Goal: Task Accomplishment & Management: Use online tool/utility

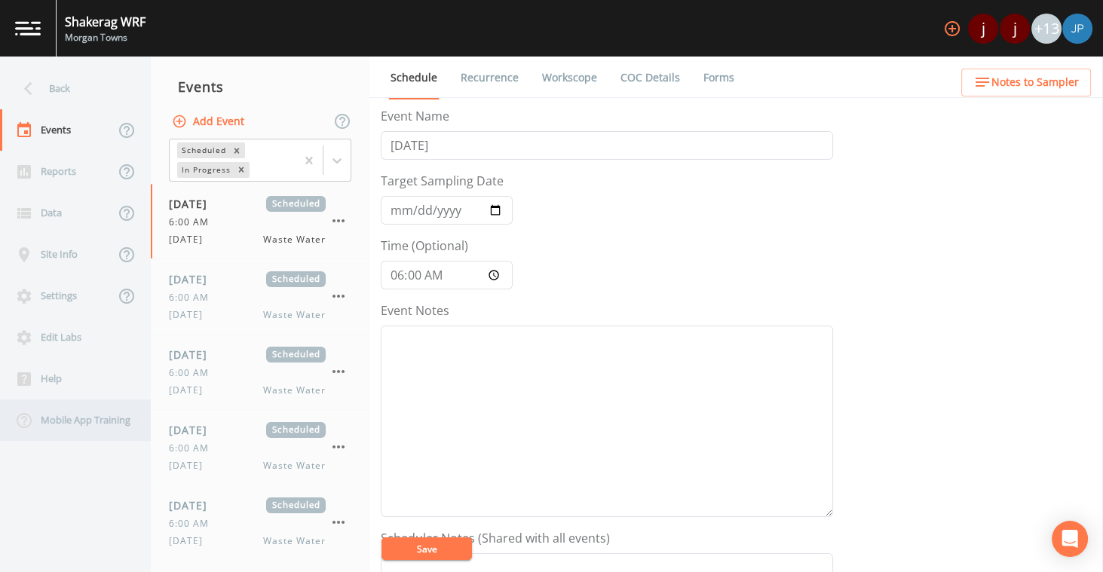
click at [55, 427] on div "Mobile App Training" at bounding box center [68, 419] width 136 height 41
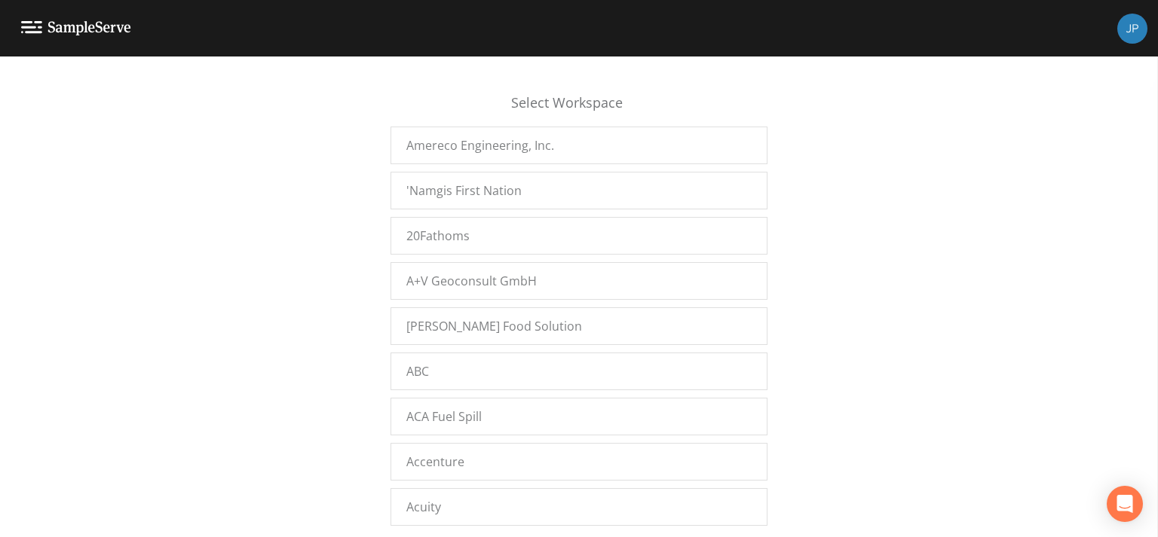
click at [224, 271] on div "Select Workspace Amereco Engineering, Inc. 'Namgis First Nation 20Fathoms A+V G…" at bounding box center [579, 301] width 1158 height 462
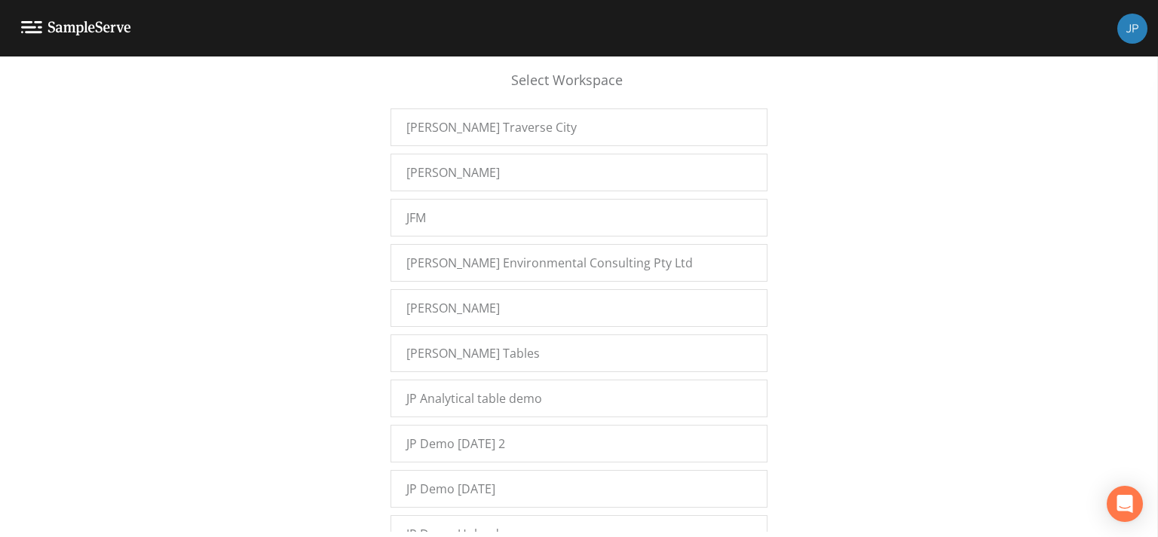
scroll to position [11072, 0]
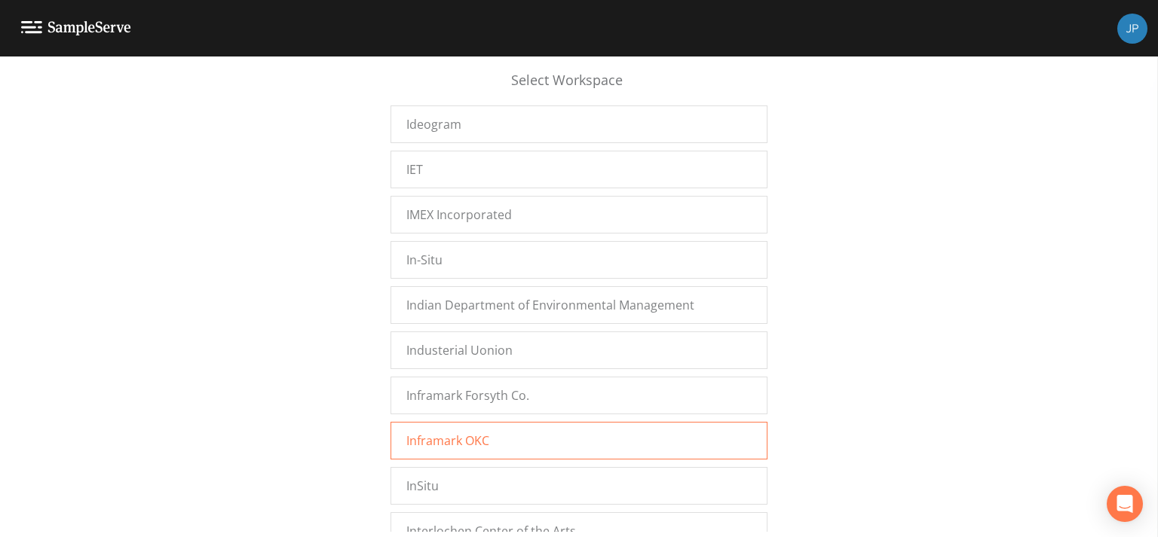
click at [461, 422] on div "Inframark OKC" at bounding box center [578, 441] width 377 height 38
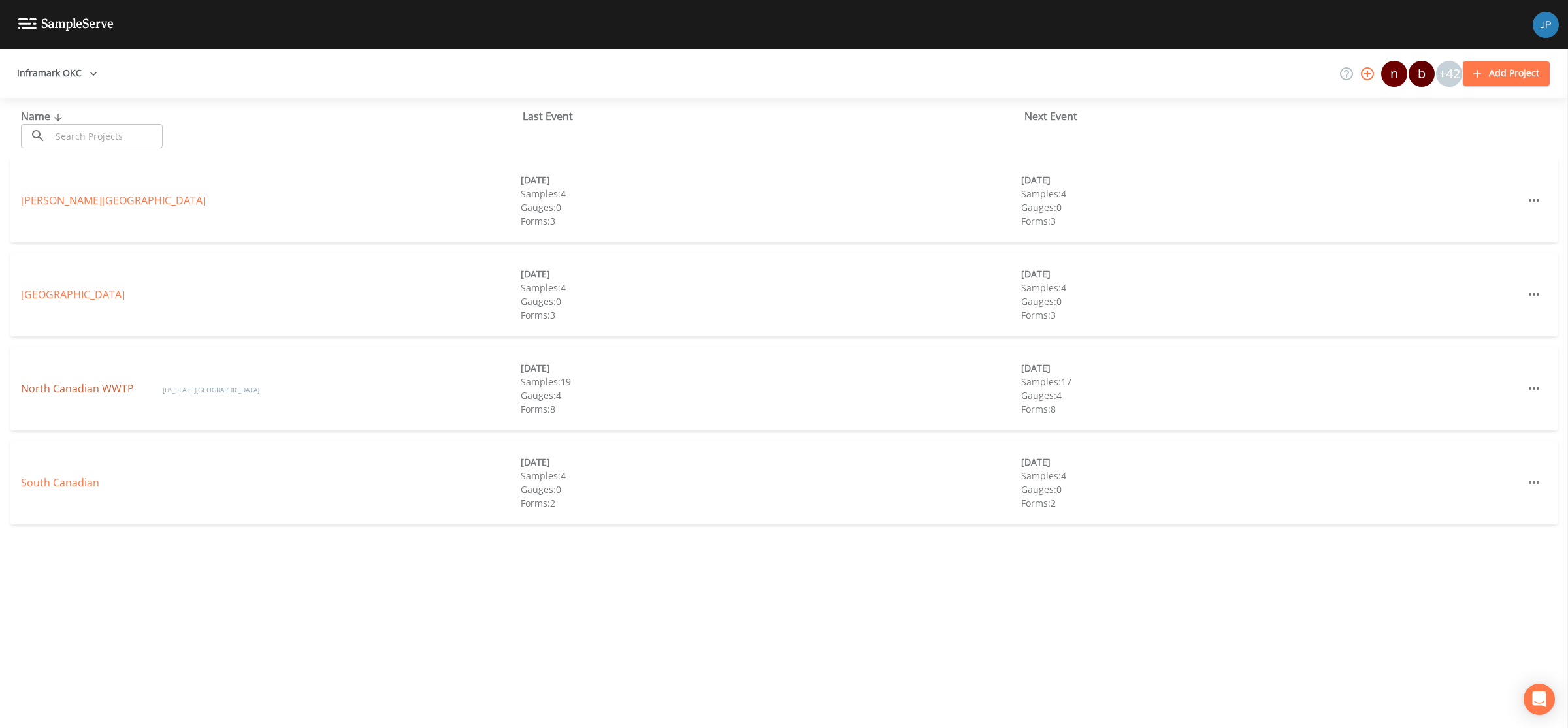
click at [83, 391] on link "North Canadian WWTP" at bounding box center [78, 388] width 115 height 15
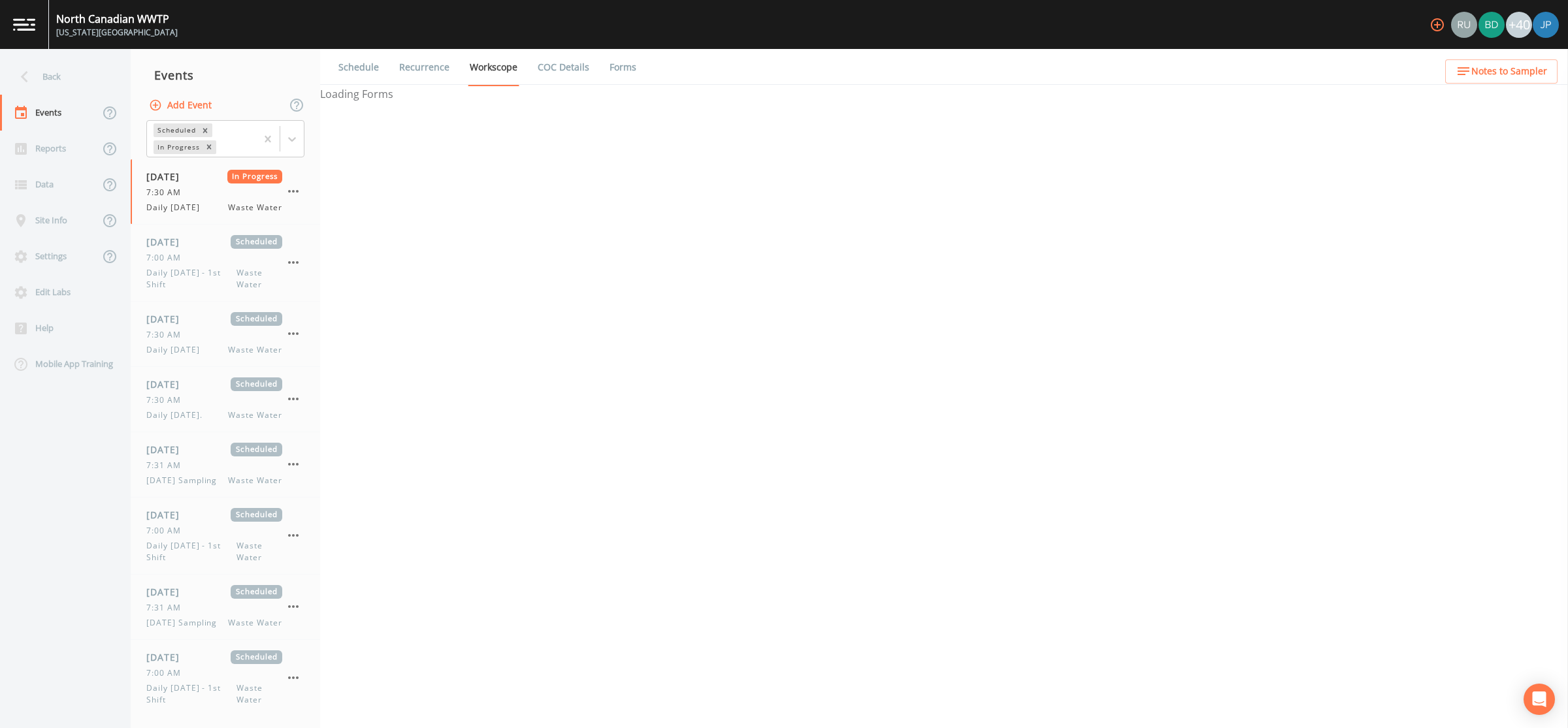
select select "092b3f94-5697-4c94-9891-da161916fdbb"
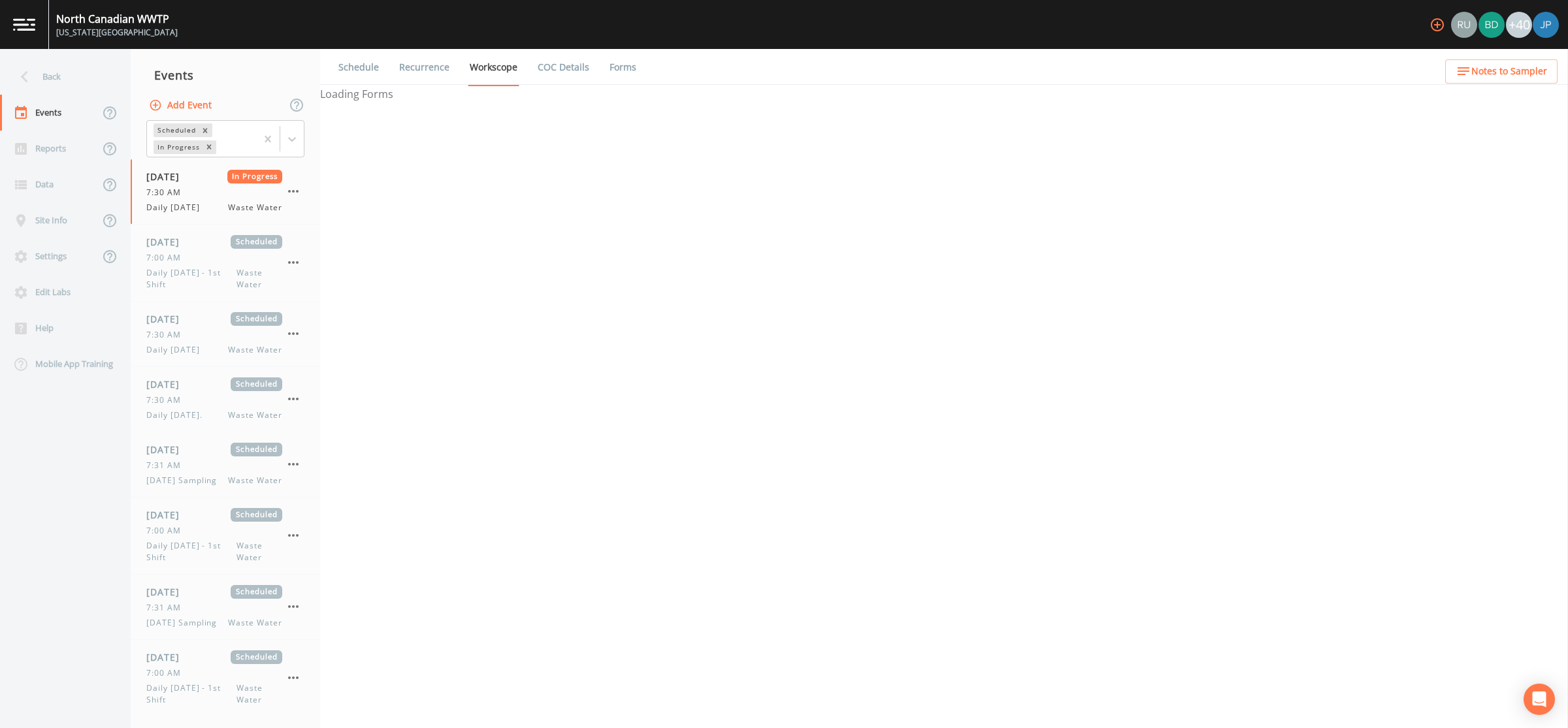
select select "092b3f94-5697-4c94-9891-da161916fdbb"
select select "b6a3c313-748b-4795-a028-792ad310bd60"
select select "092b3f94-5697-4c94-9891-da161916fdbb"
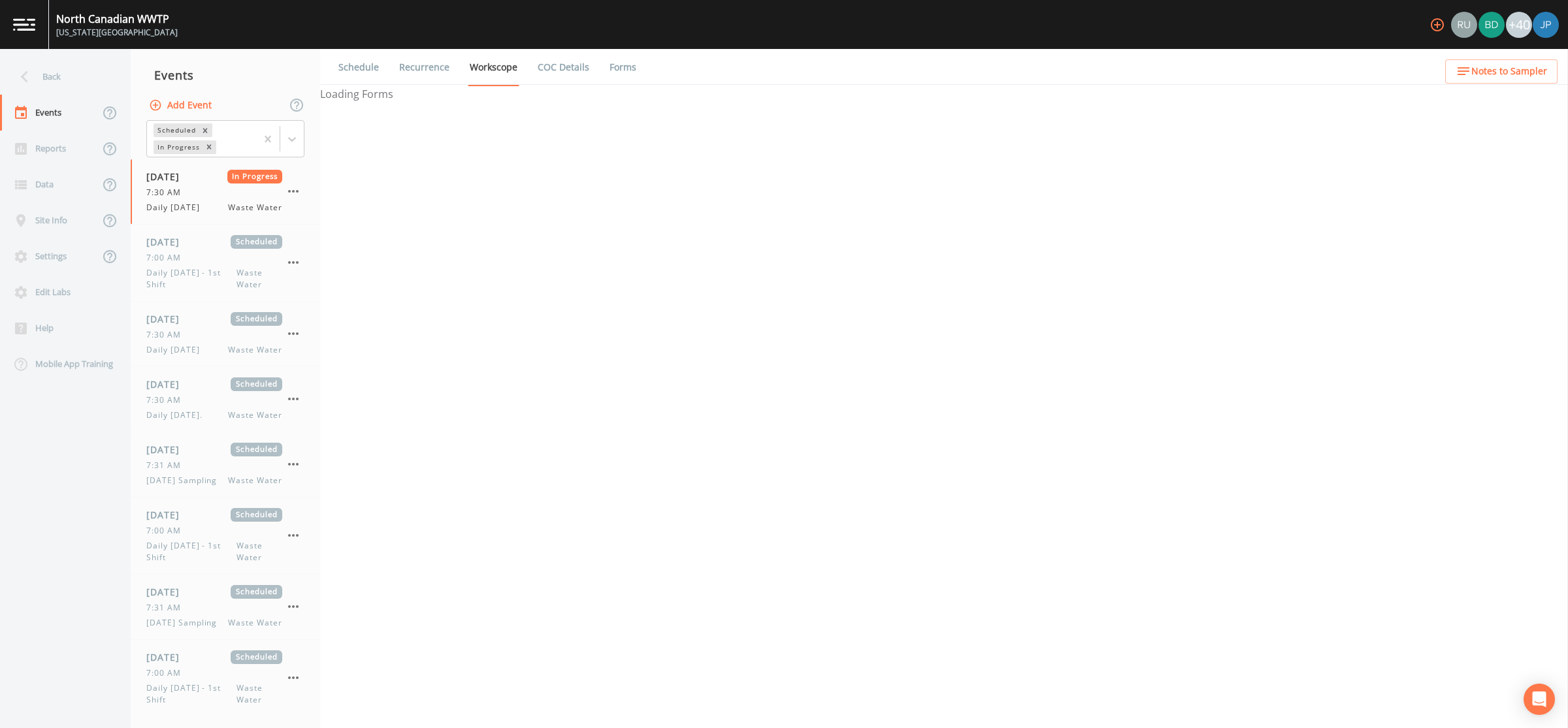
select select "092b3f94-5697-4c94-9891-da161916fdbb"
select select "b6a3c313-748b-4795-a028-792ad310bd60"
select select "092b3f94-5697-4c94-9891-da161916fdbb"
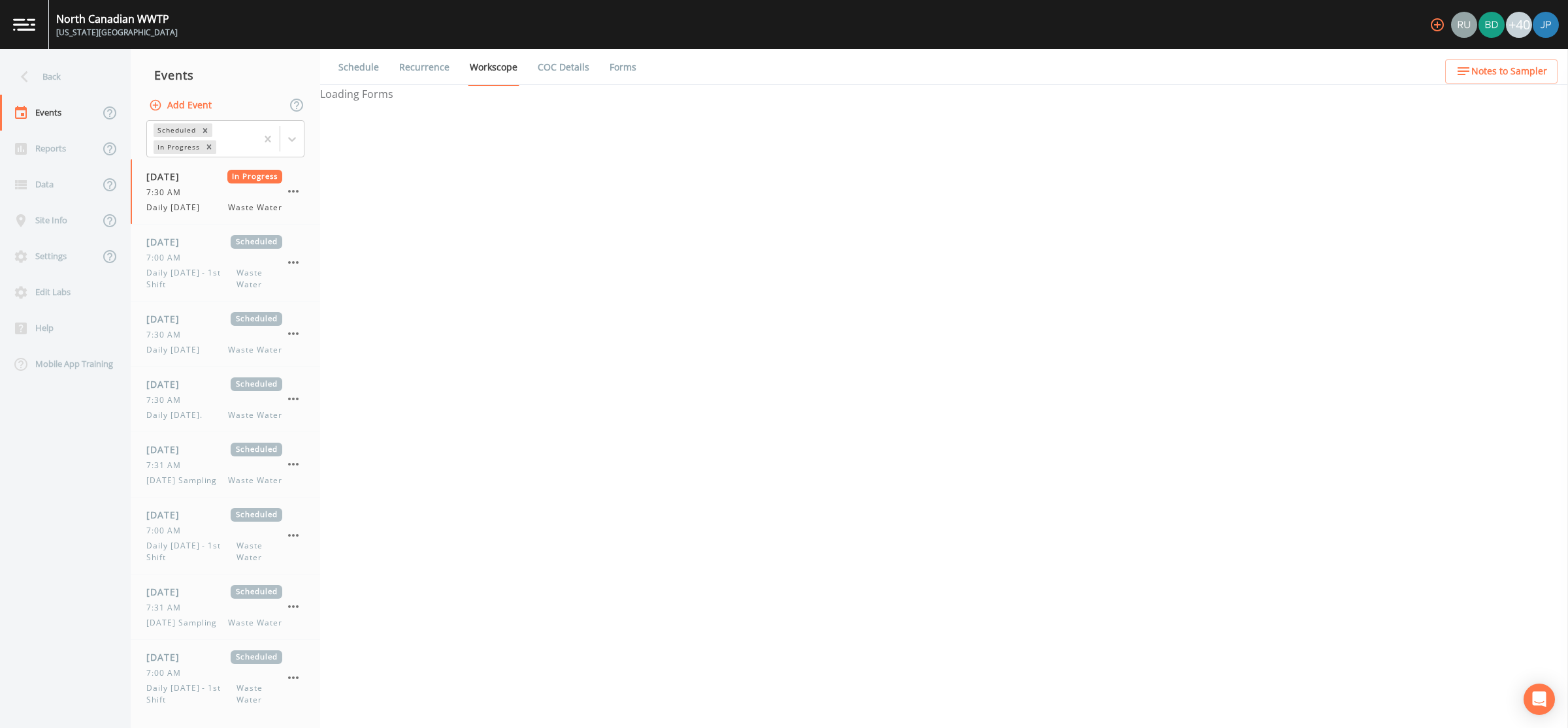
select select "092b3f94-5697-4c94-9891-da161916fdbb"
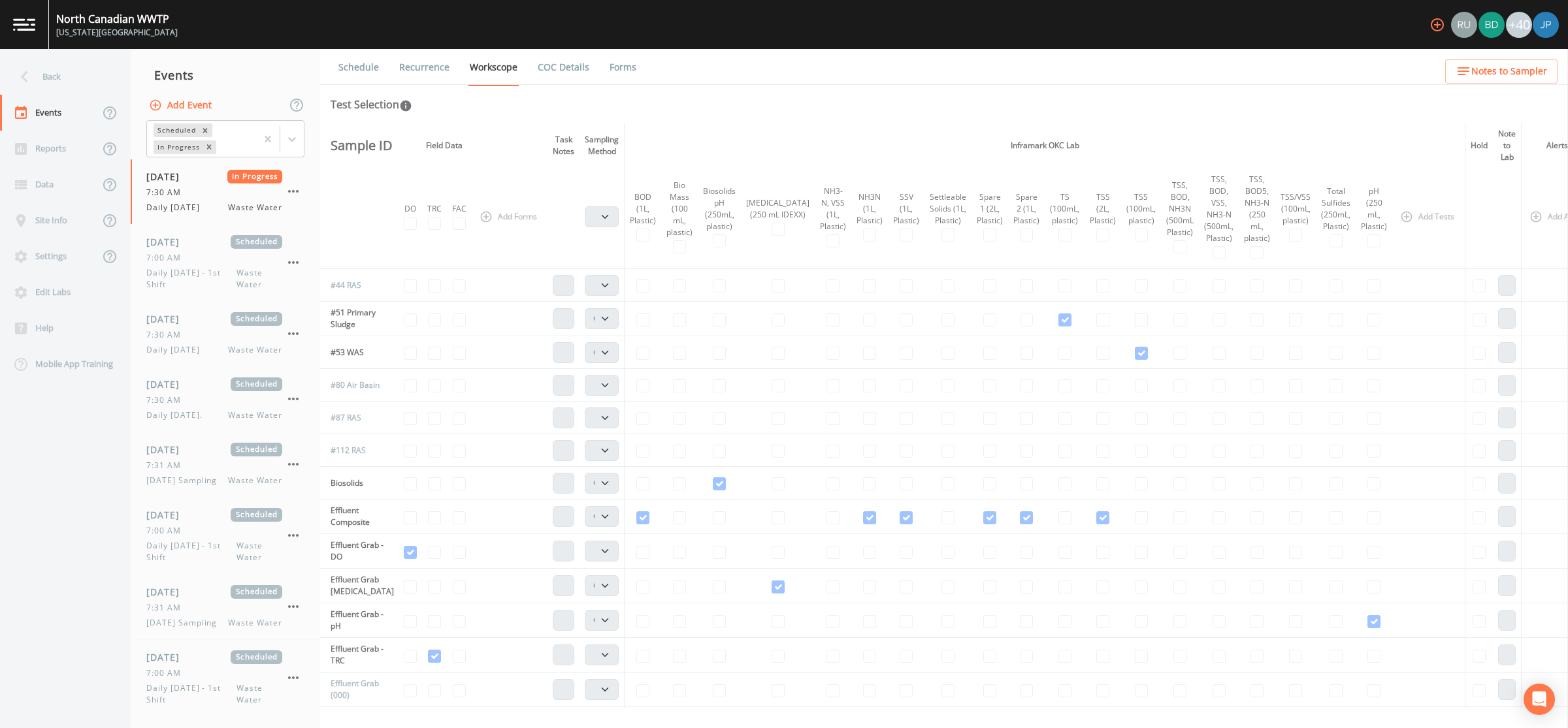
scroll to position [0, 123]
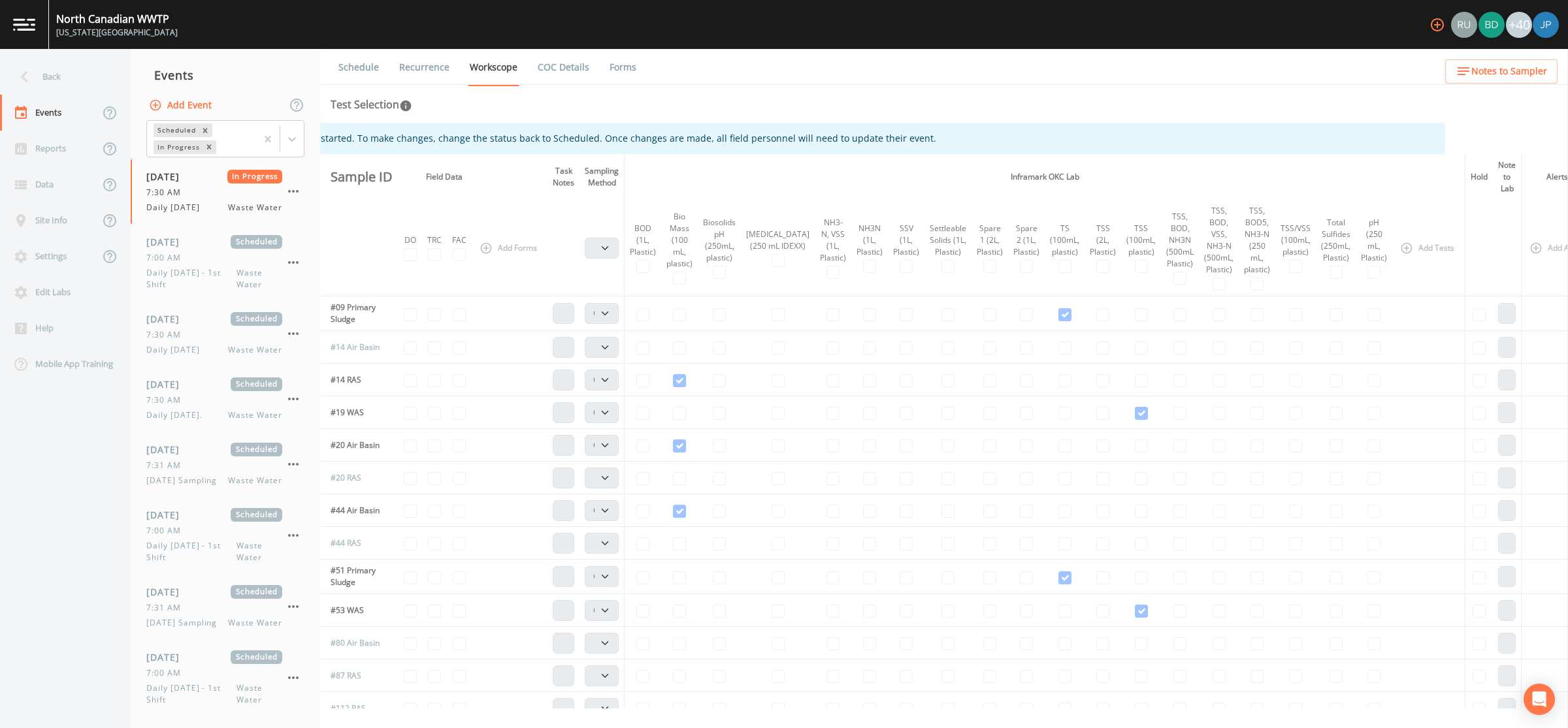
click at [706, 108] on div "Test Selection" at bounding box center [943, 105] width 1226 height 16
click at [681, 106] on div "Test Selection" at bounding box center [943, 105] width 1226 height 16
click at [625, 68] on link "Forms" at bounding box center [622, 68] width 30 height 36
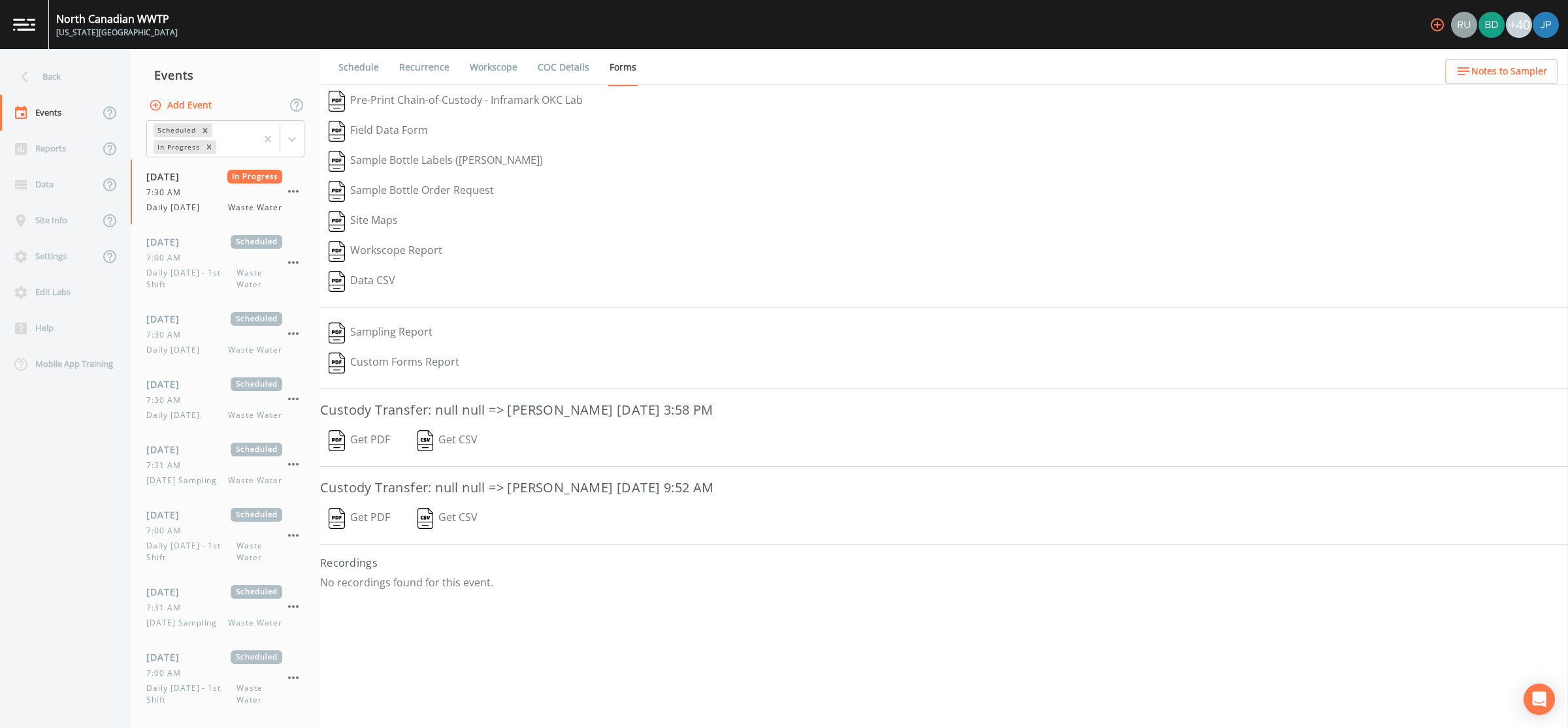
click at [569, 73] on link "COC Details" at bounding box center [563, 68] width 55 height 36
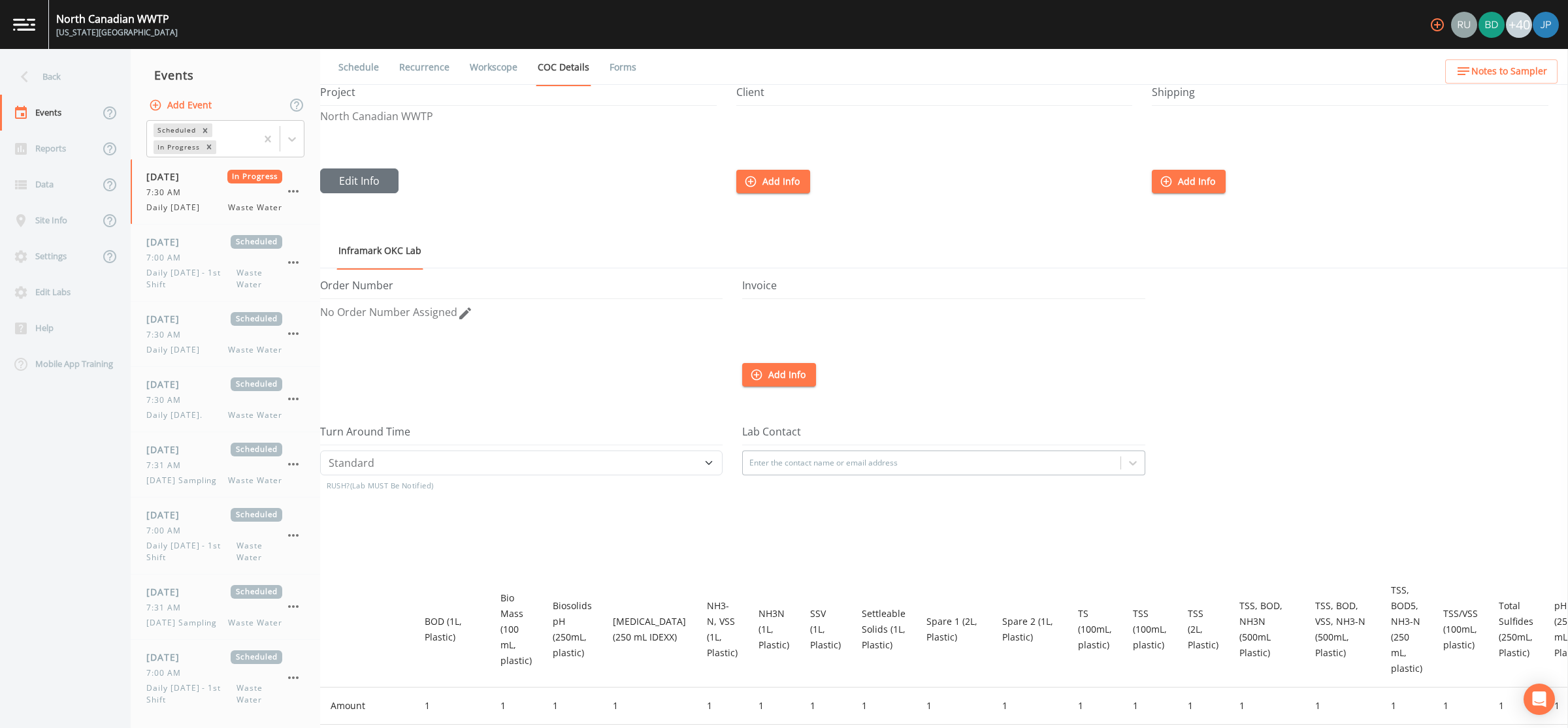
click at [485, 68] on link "Workscope" at bounding box center [494, 68] width 52 height 36
select select "092b3f94-5697-4c94-9891-da161916fdbb"
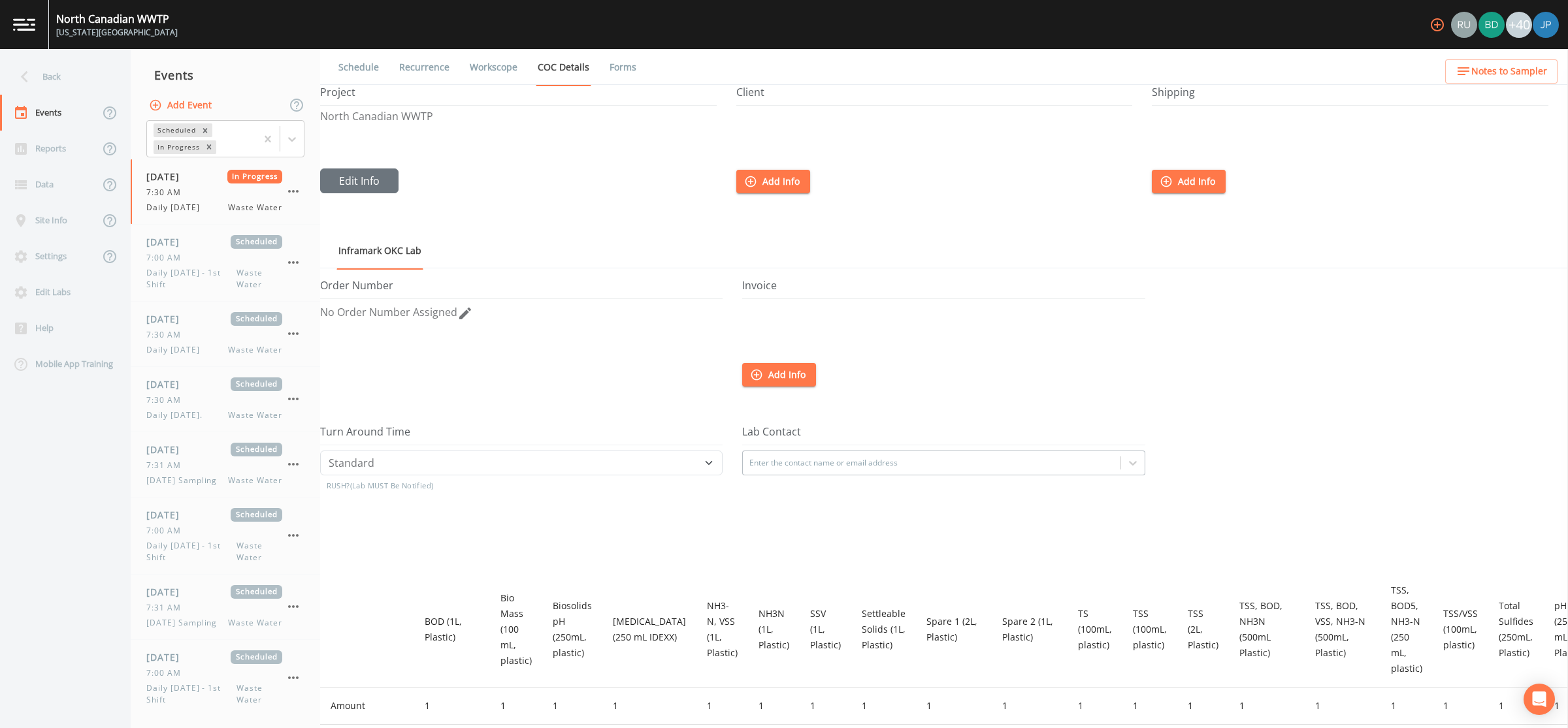
select select "092b3f94-5697-4c94-9891-da161916fdbb"
select select "b6a3c313-748b-4795-a028-792ad310bd60"
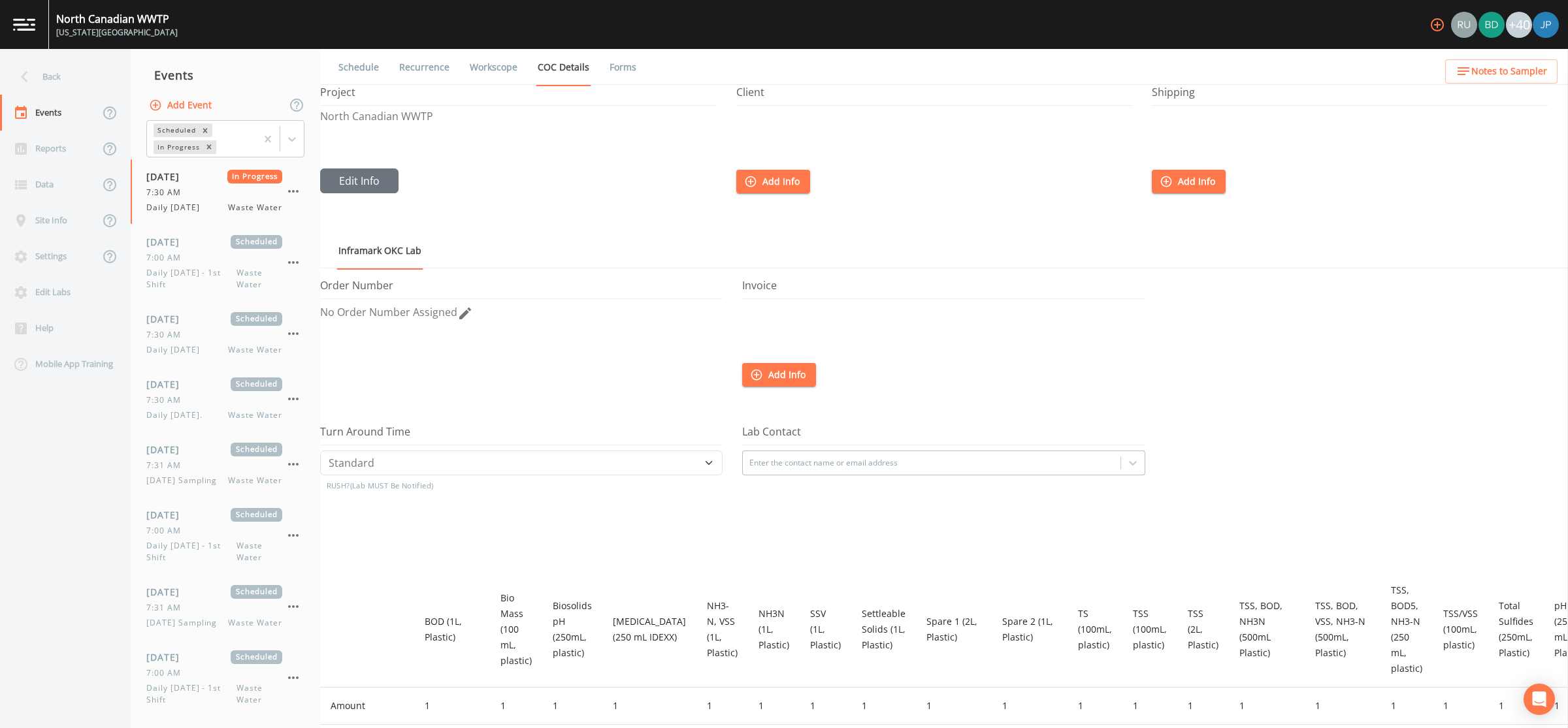
select select "092b3f94-5697-4c94-9891-da161916fdbb"
select select "b6a3c313-748b-4795-a028-792ad310bd60"
select select "092b3f94-5697-4c94-9891-da161916fdbb"
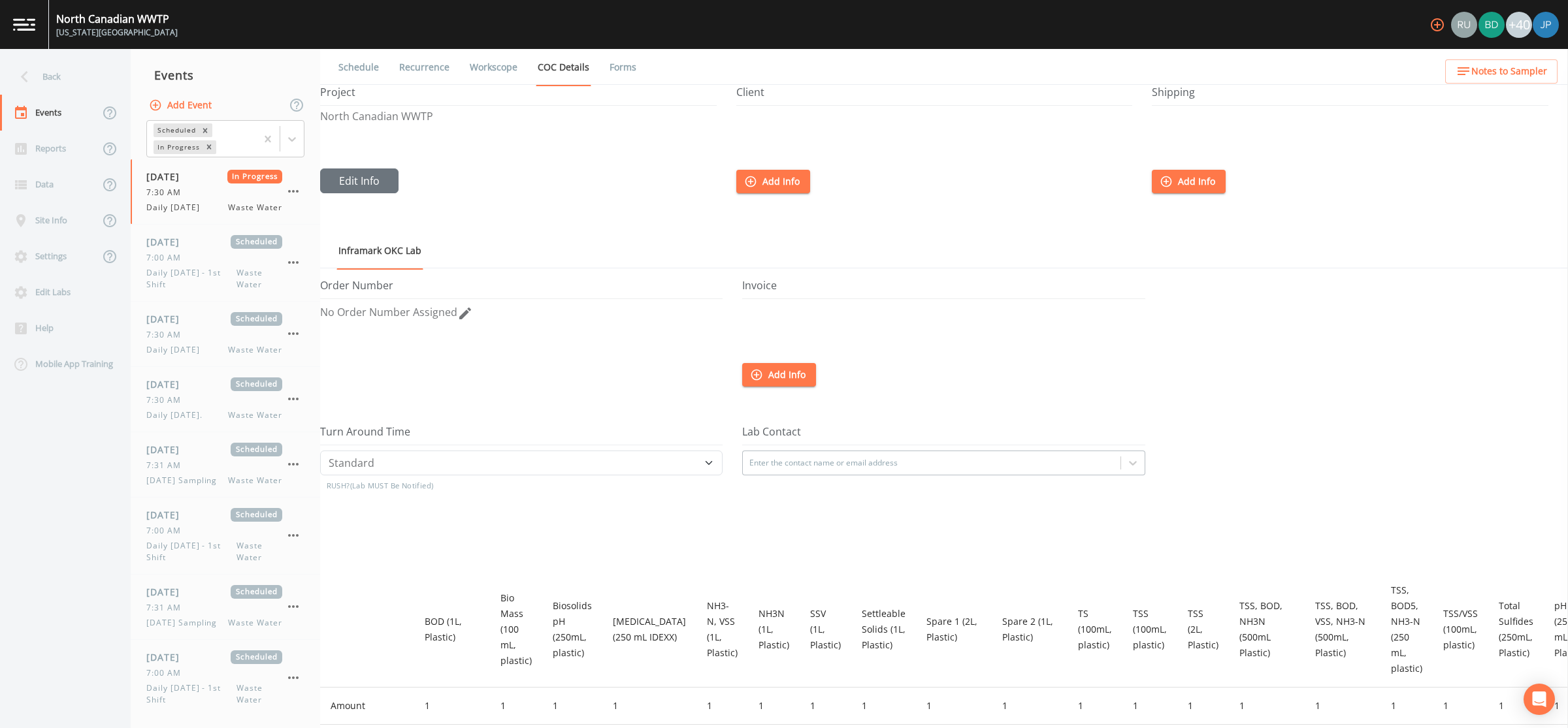
select select "092b3f94-5697-4c94-9891-da161916fdbb"
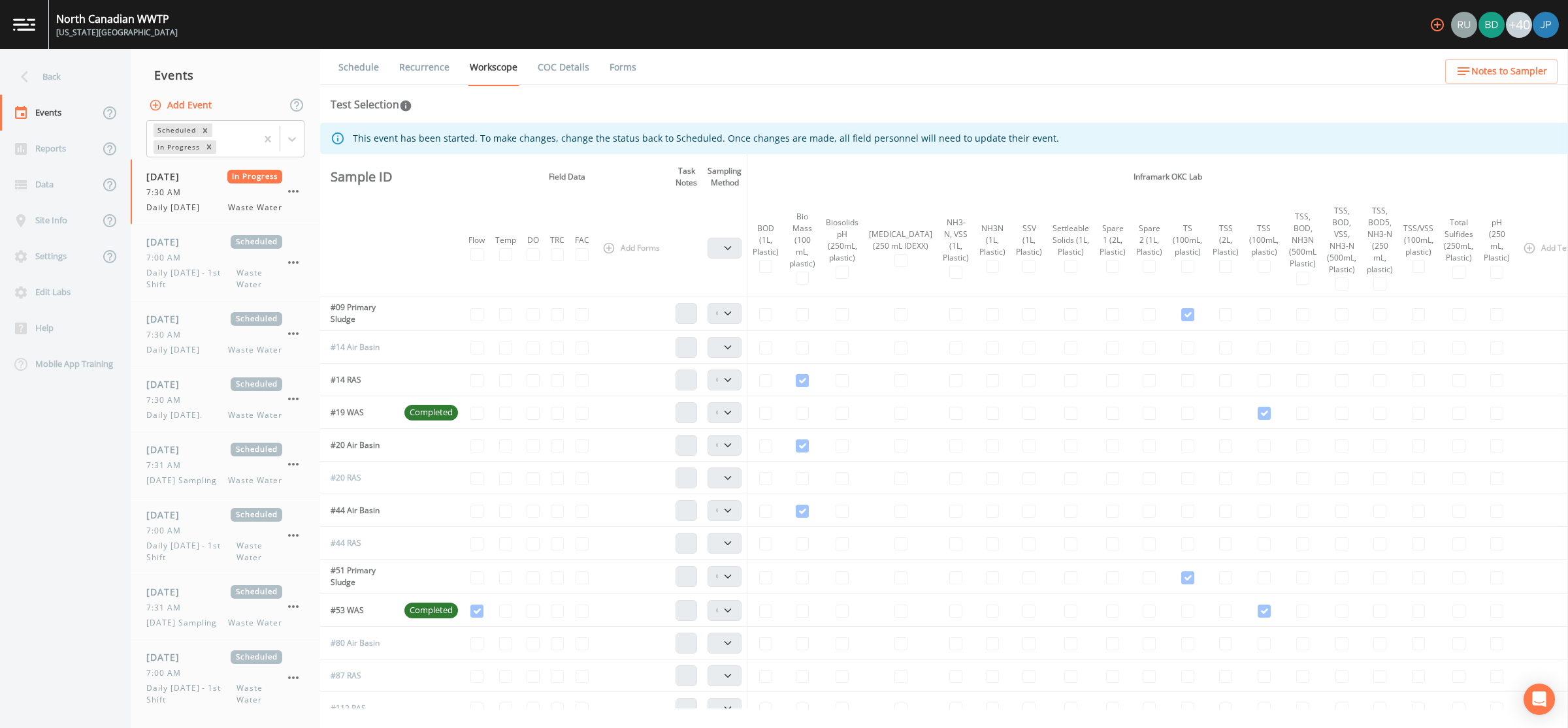
click at [559, 71] on link "COC Details" at bounding box center [563, 68] width 55 height 36
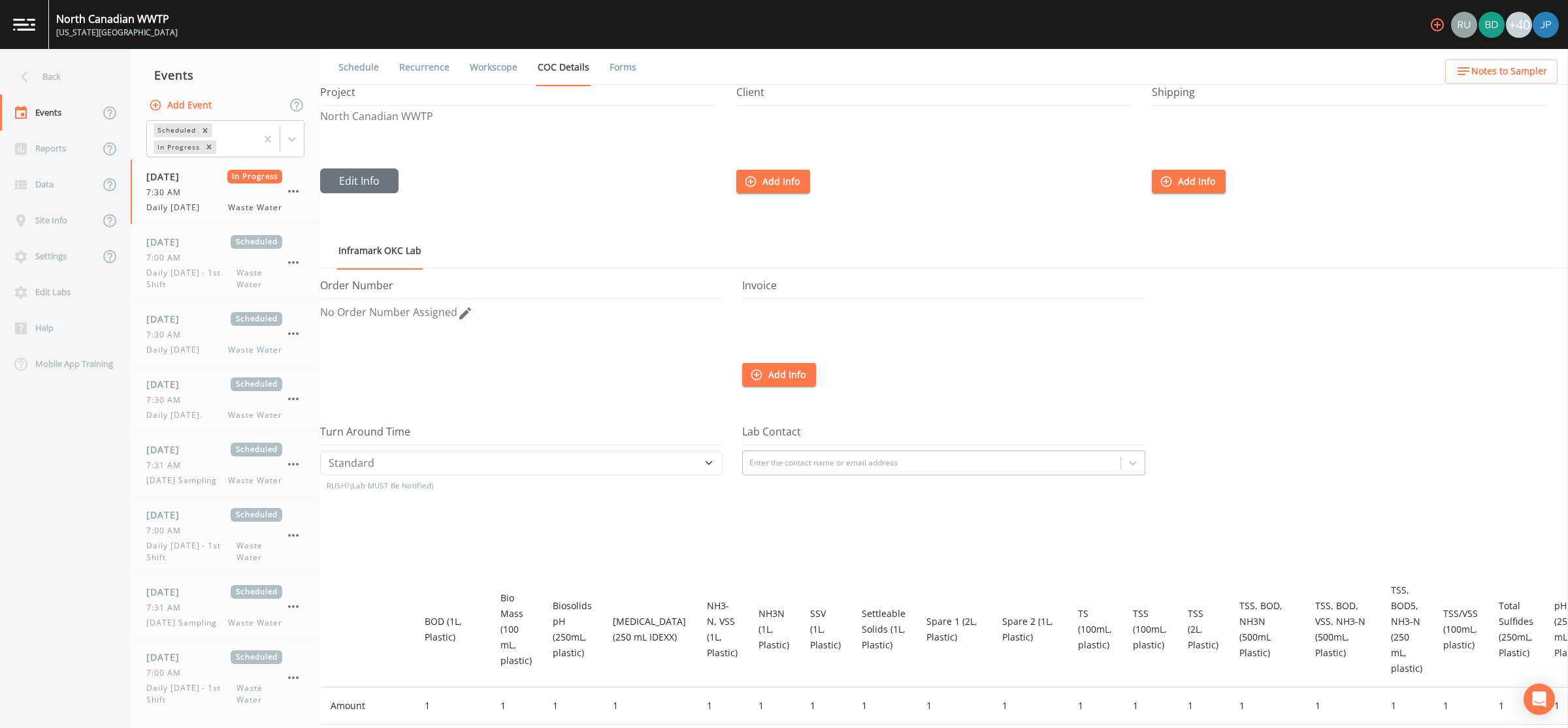
click at [608, 68] on link "Forms" at bounding box center [622, 68] width 30 height 36
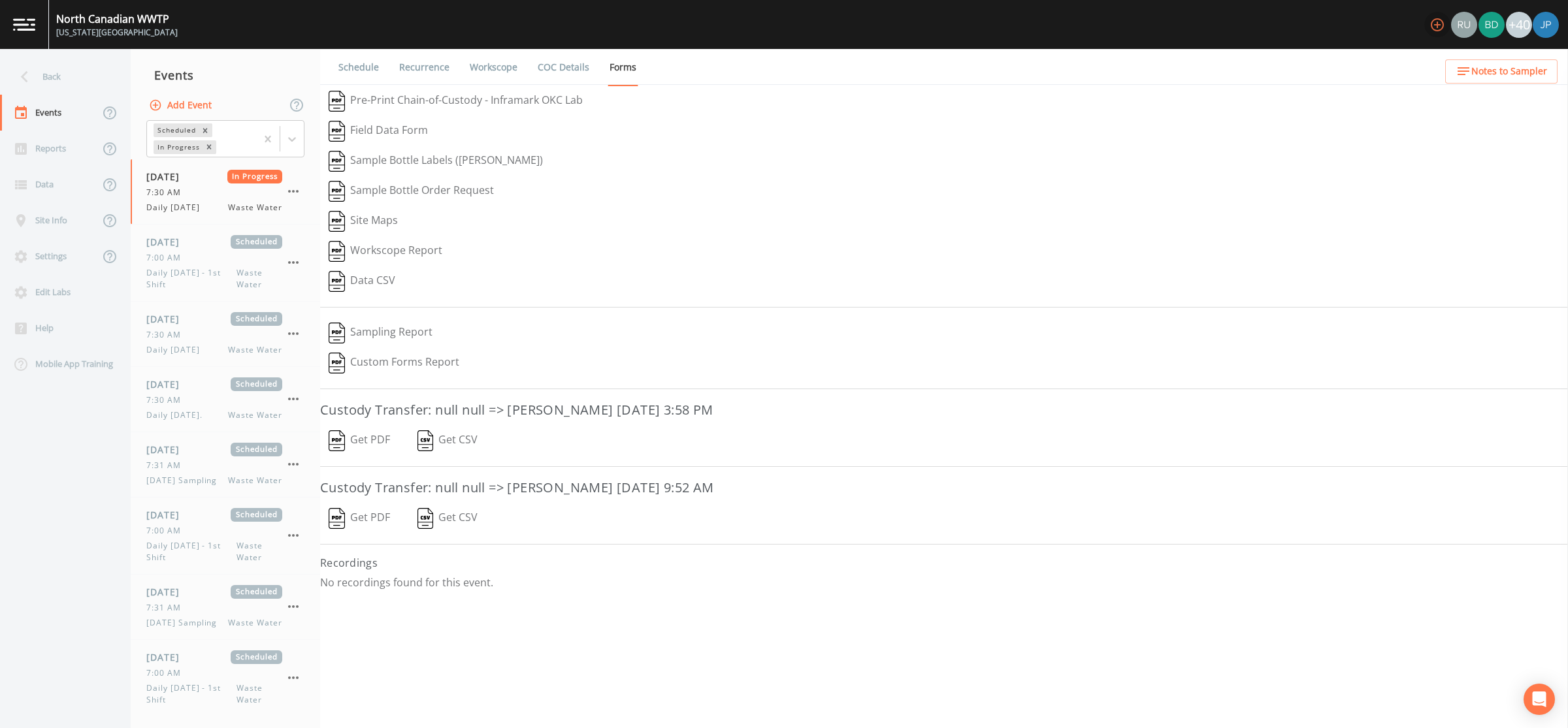
click at [1438, 25] on icon "button" at bounding box center [1437, 25] width 16 height 16
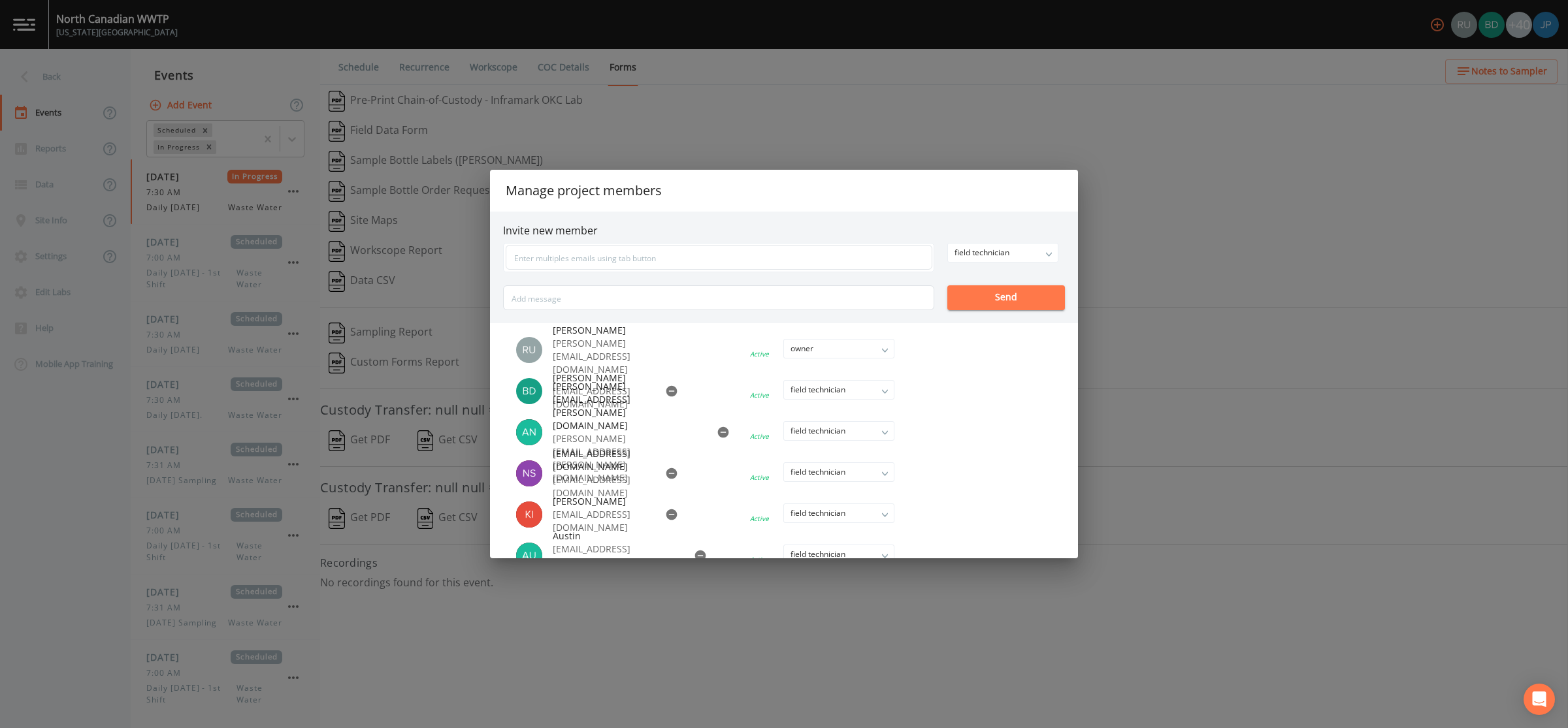
click at [1151, 172] on div "Manage project members Invite new member field technician owner admin field tec…" at bounding box center [784, 364] width 1568 height 728
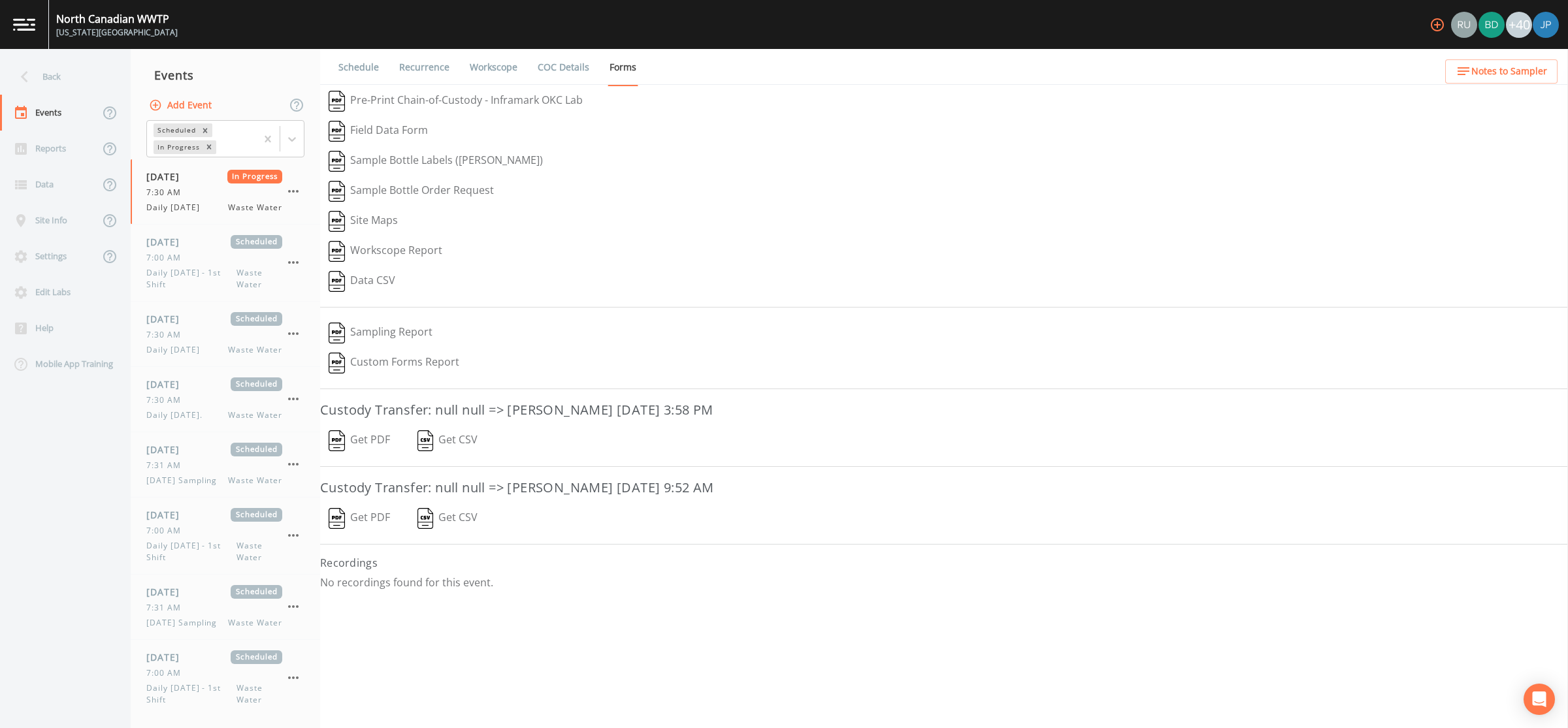
click at [1540, 23] on img at bounding box center [1545, 25] width 26 height 26
click at [1383, 55] on div at bounding box center [784, 364] width 1568 height 728
click at [1402, 31] on div "North Canadian WWTP Oklahoma City +40" at bounding box center [784, 24] width 1568 height 49
click at [1546, 23] on img at bounding box center [1545, 25] width 26 height 26
click at [1334, 52] on div at bounding box center [784, 364] width 1568 height 728
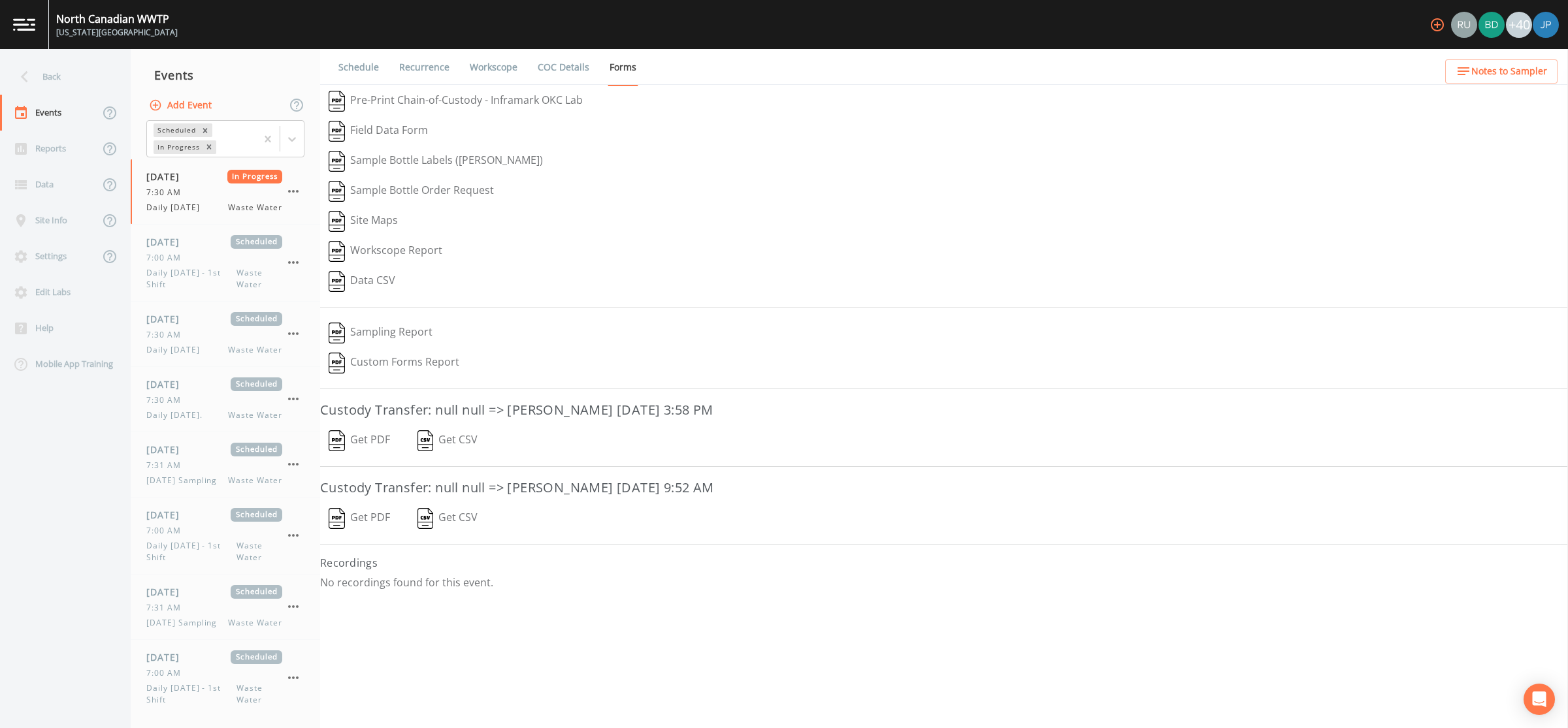
click at [1439, 25] on icon "button" at bounding box center [1437, 25] width 16 height 16
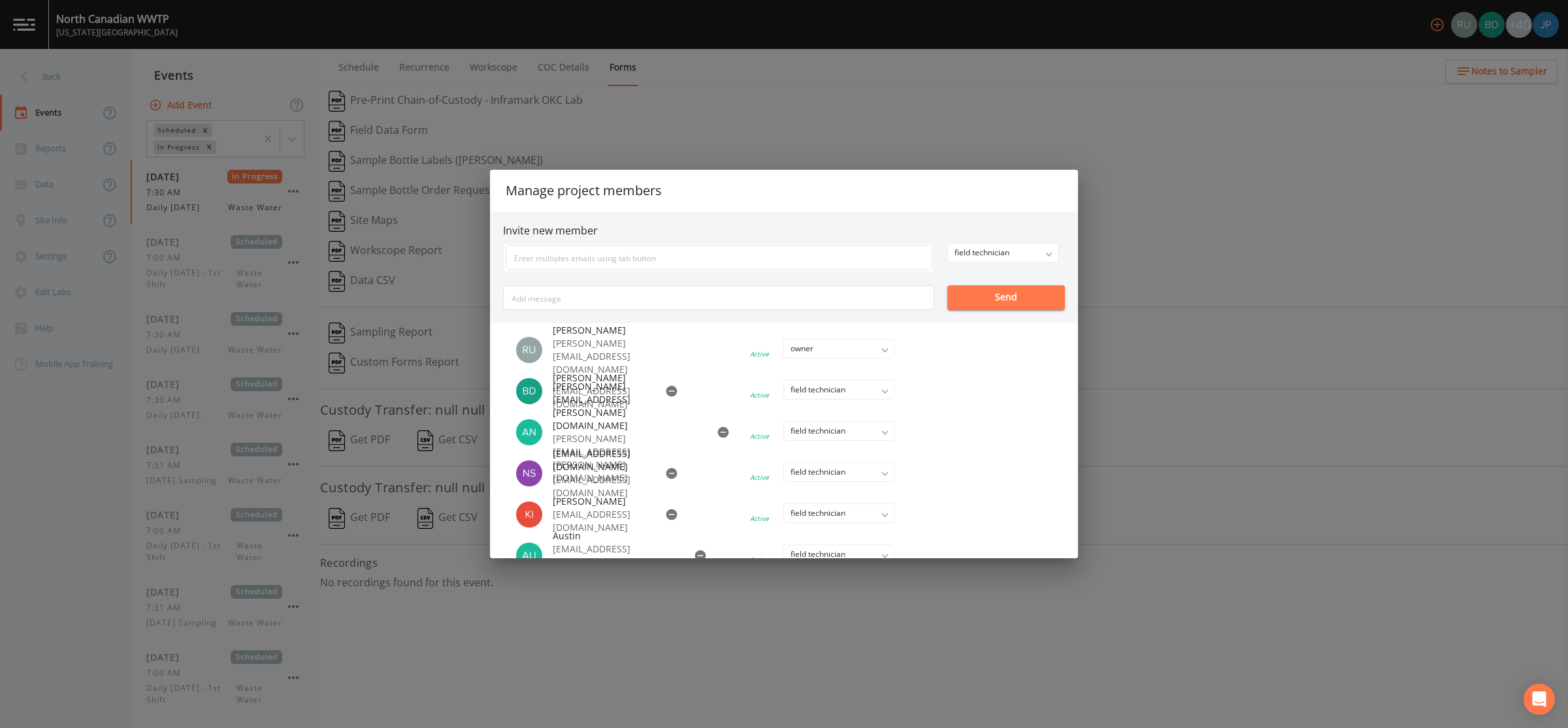
click at [1192, 153] on div "Manage project members Invite new member field technician owner admin field tec…" at bounding box center [784, 364] width 1568 height 728
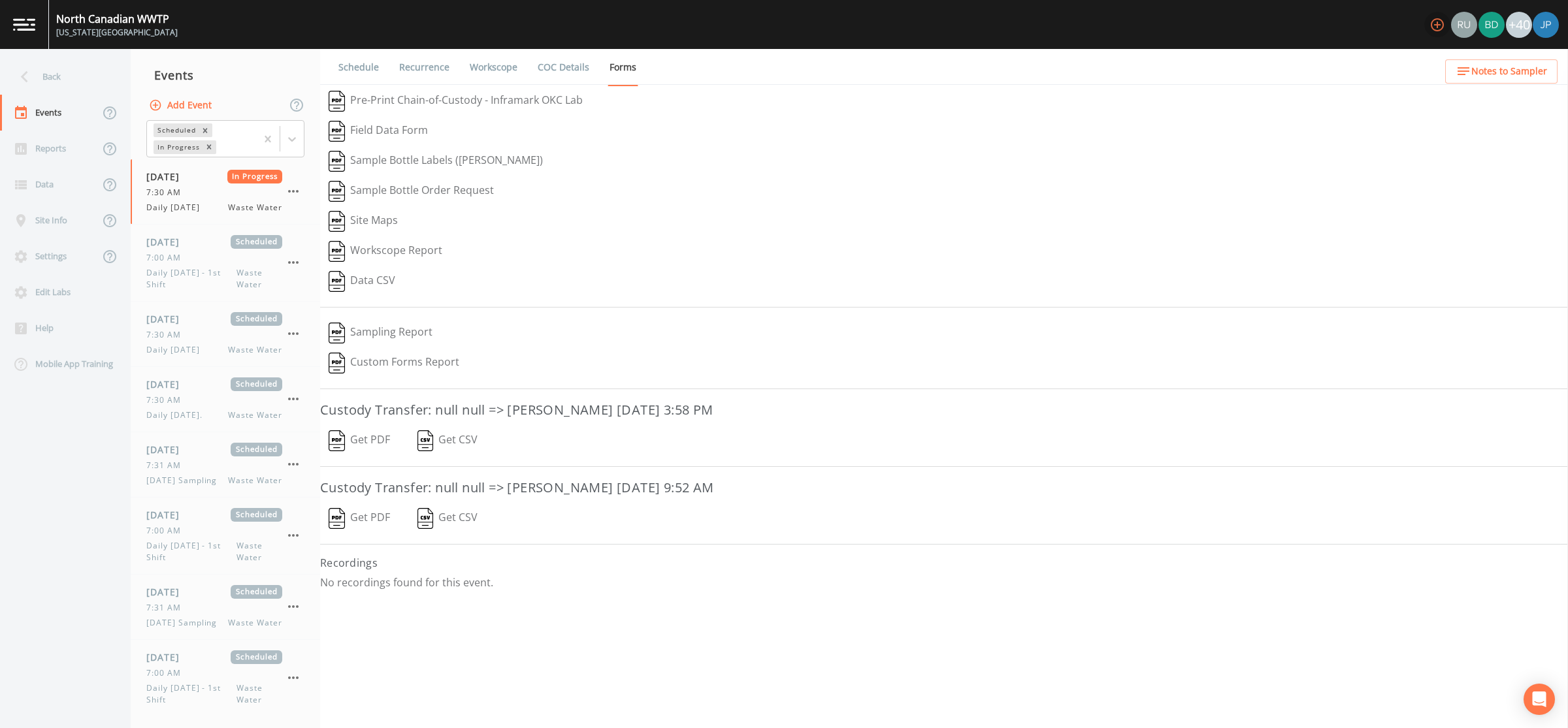
click at [1437, 25] on icon "button" at bounding box center [1436, 24] width 13 height 13
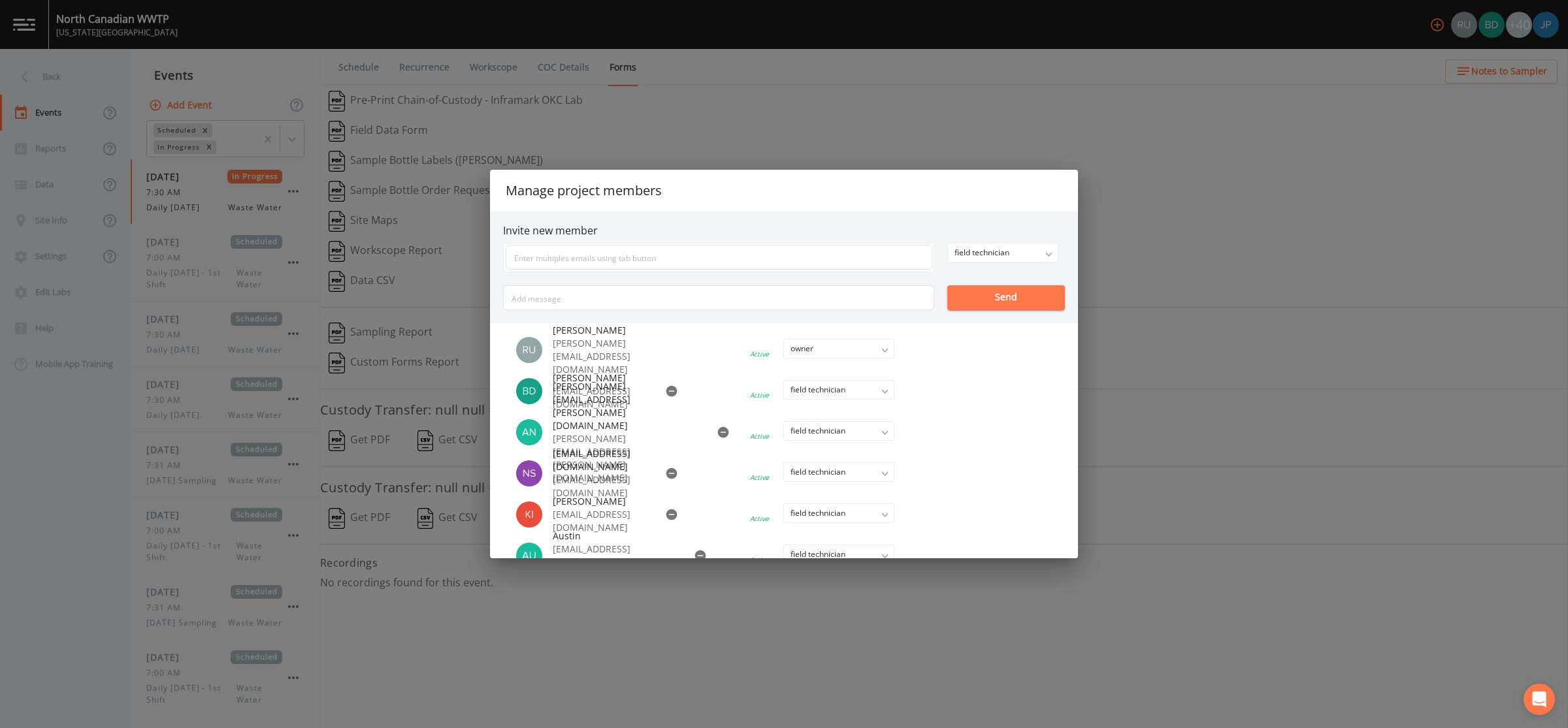
click at [1148, 225] on div "Manage project members Invite new member field technician owner admin field tec…" at bounding box center [784, 364] width 1568 height 728
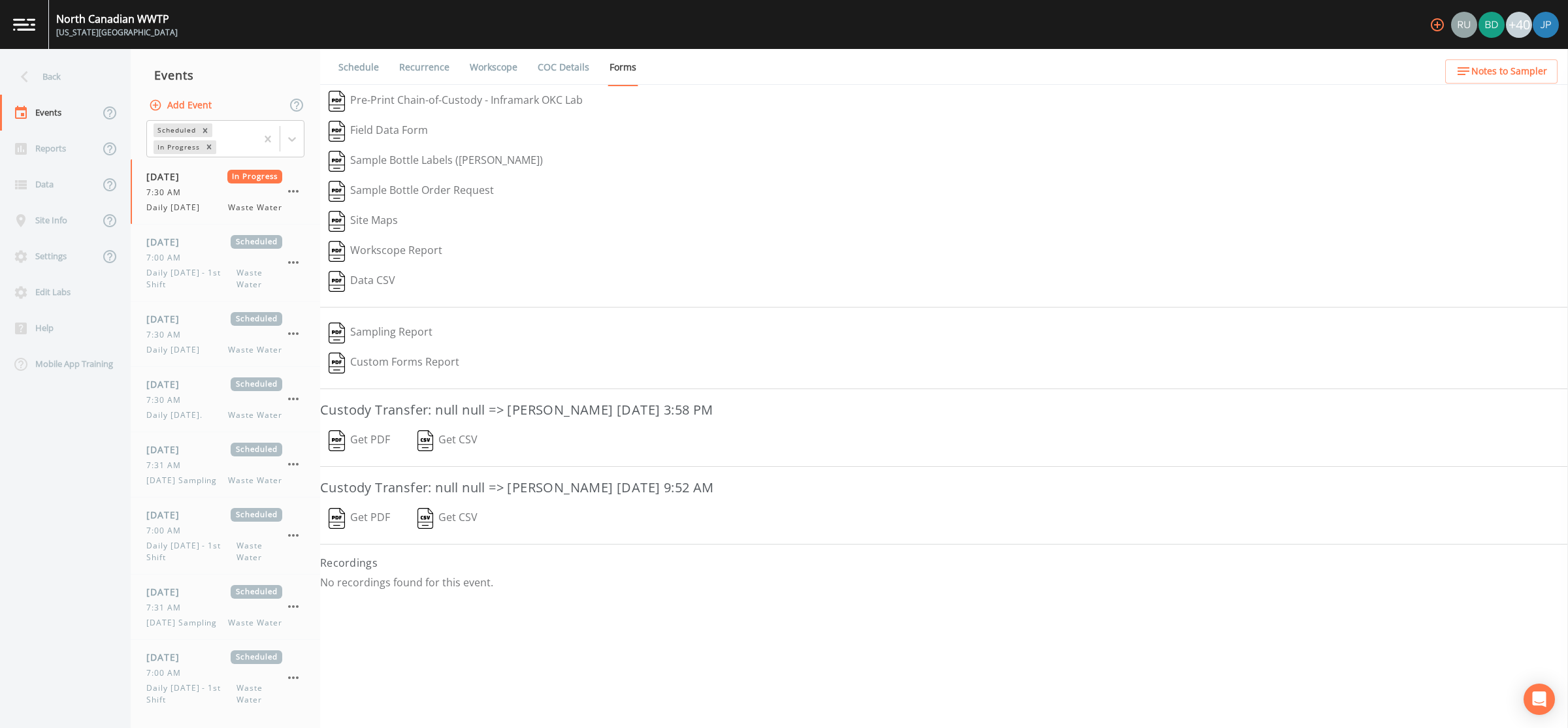
click at [500, 72] on link "Workscope" at bounding box center [494, 68] width 52 height 36
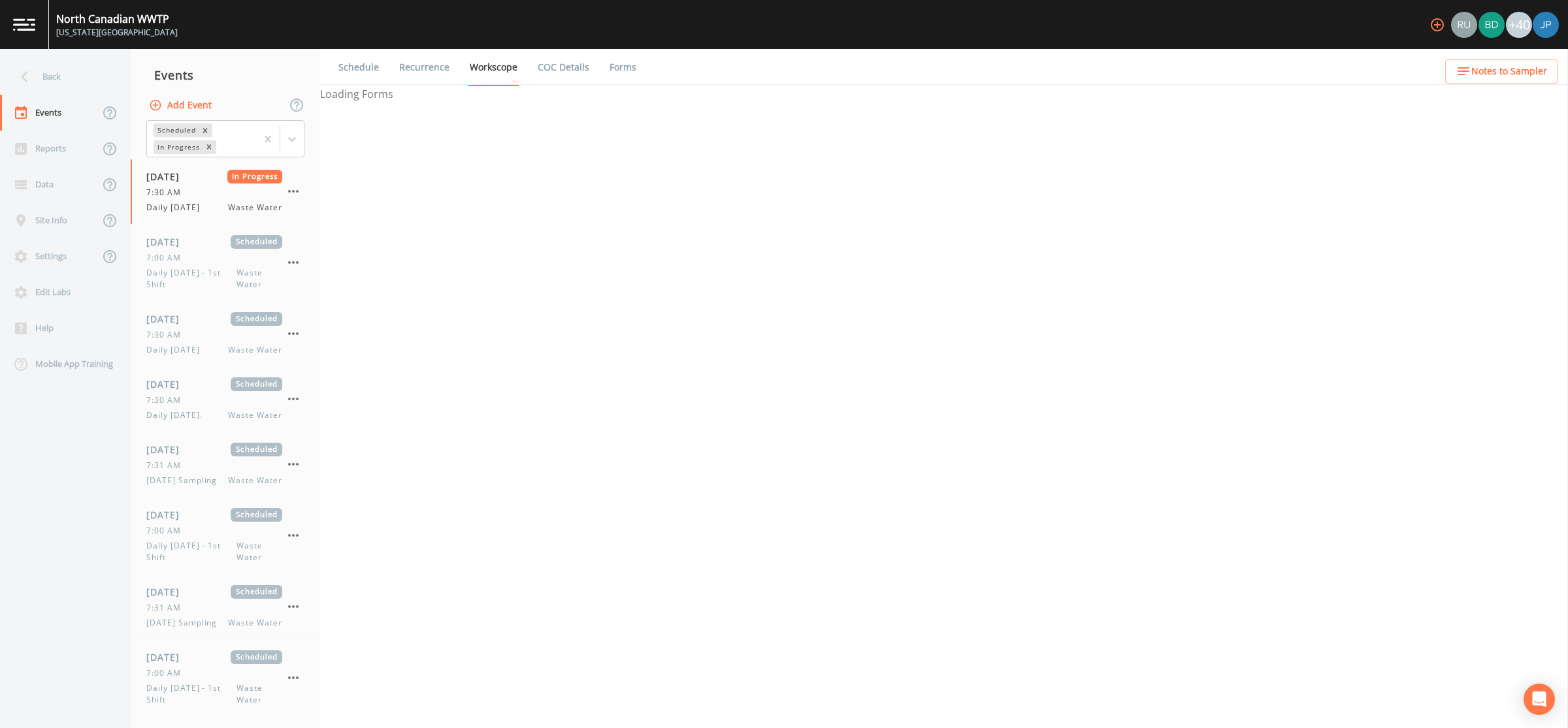
select select "092b3f94-5697-4c94-9891-da161916fdbb"
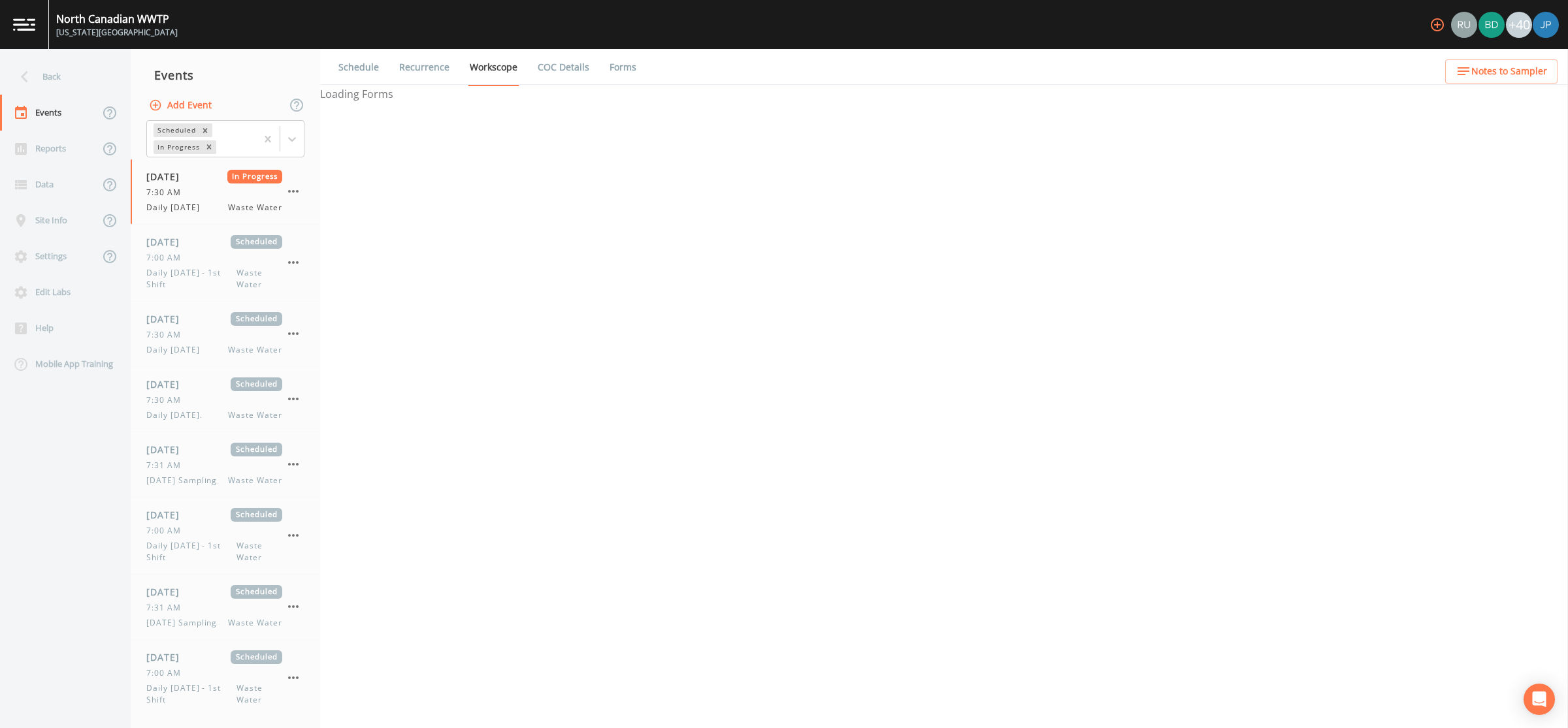
select select "092b3f94-5697-4c94-9891-da161916fdbb"
select select "b6a3c313-748b-4795-a028-792ad310bd60"
select select "092b3f94-5697-4c94-9891-da161916fdbb"
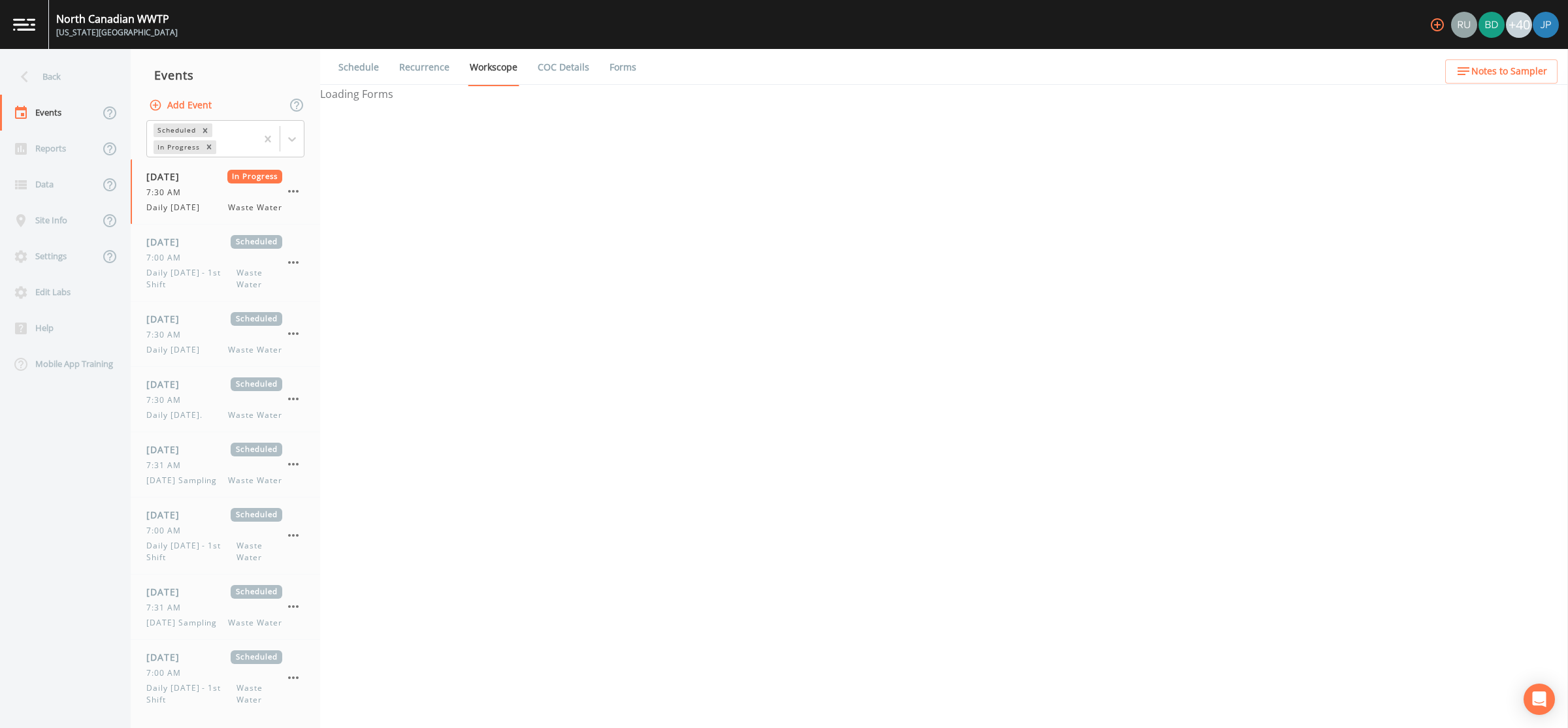
select select "092b3f94-5697-4c94-9891-da161916fdbb"
select select "b6a3c313-748b-4795-a028-792ad310bd60"
select select "092b3f94-5697-4c94-9891-da161916fdbb"
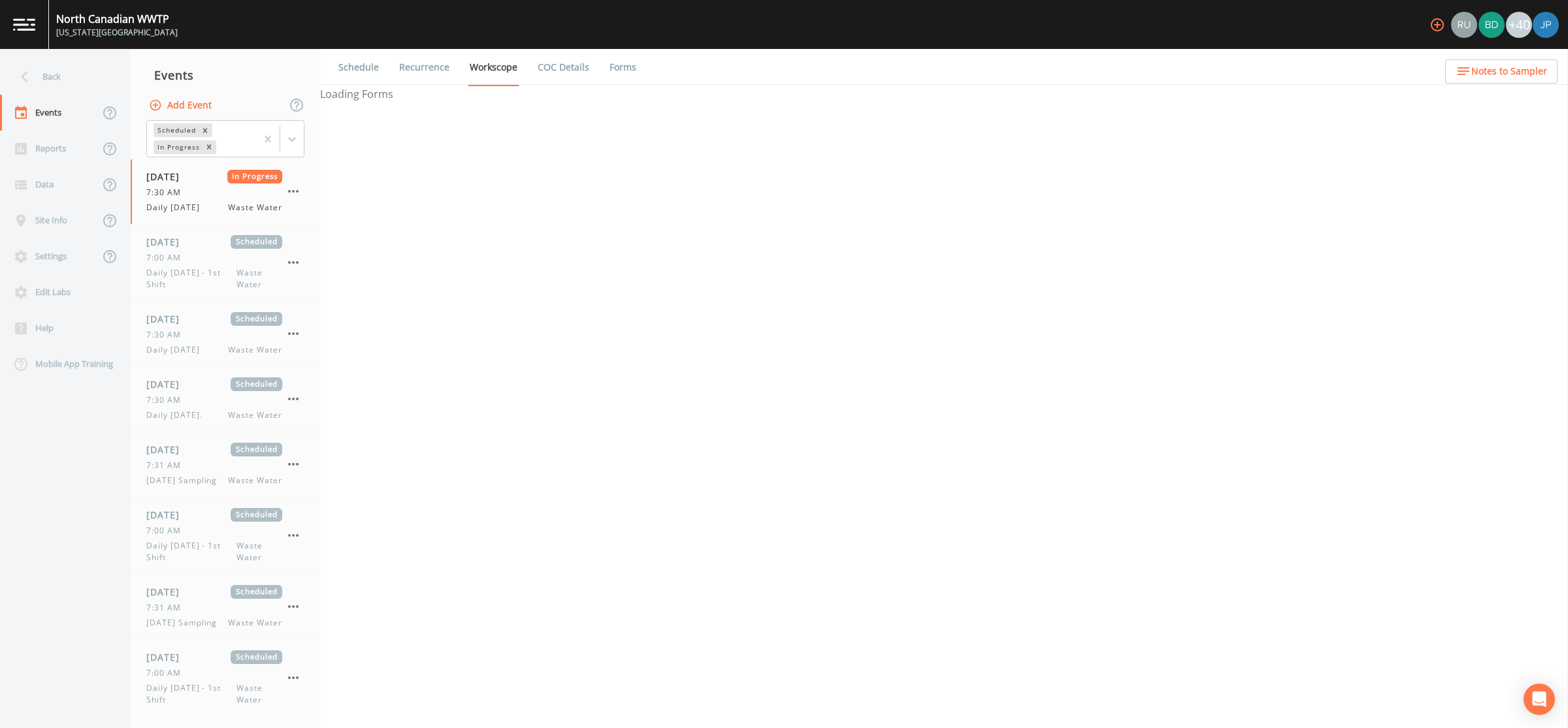
select select "092b3f94-5697-4c94-9891-da161916fdbb"
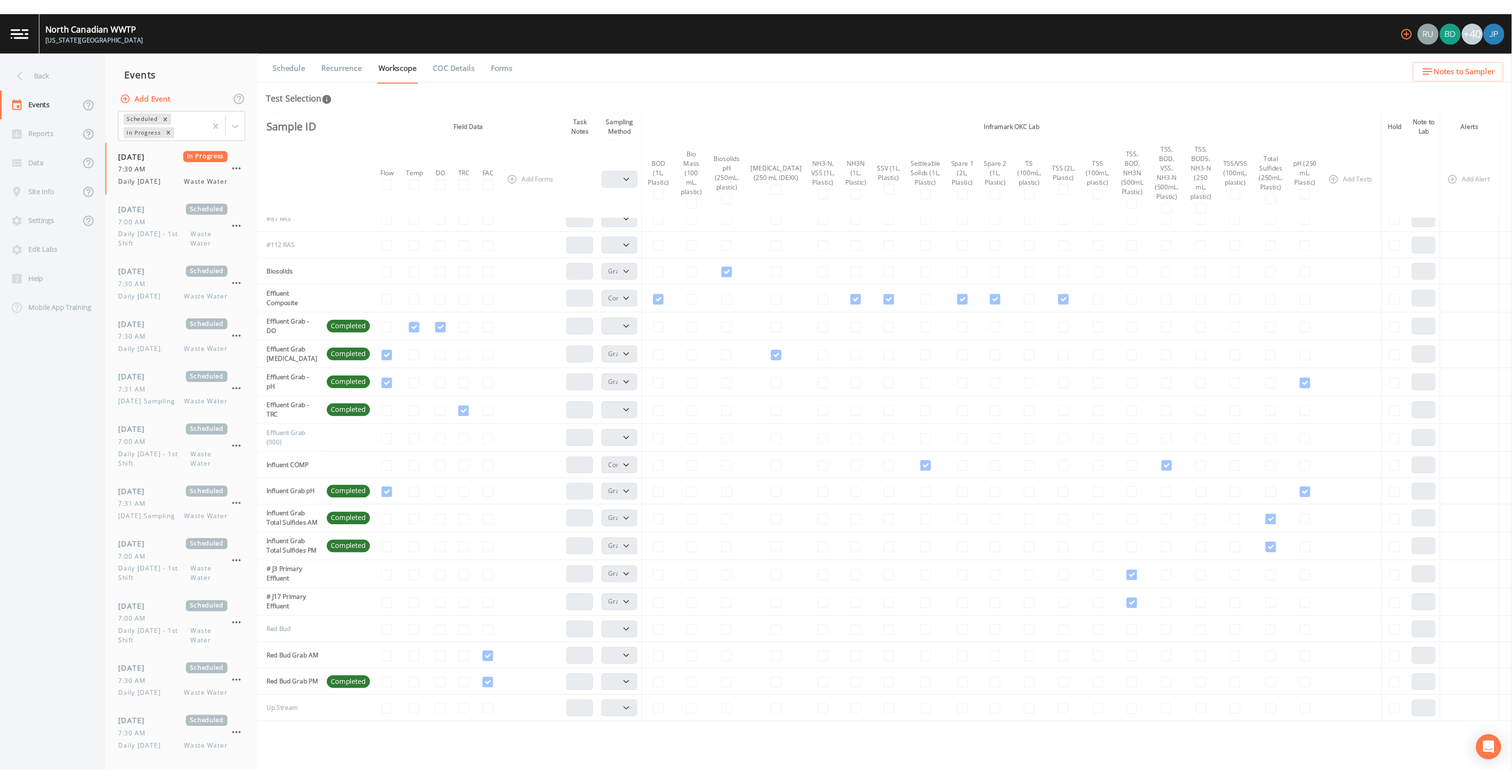
scroll to position [280, 0]
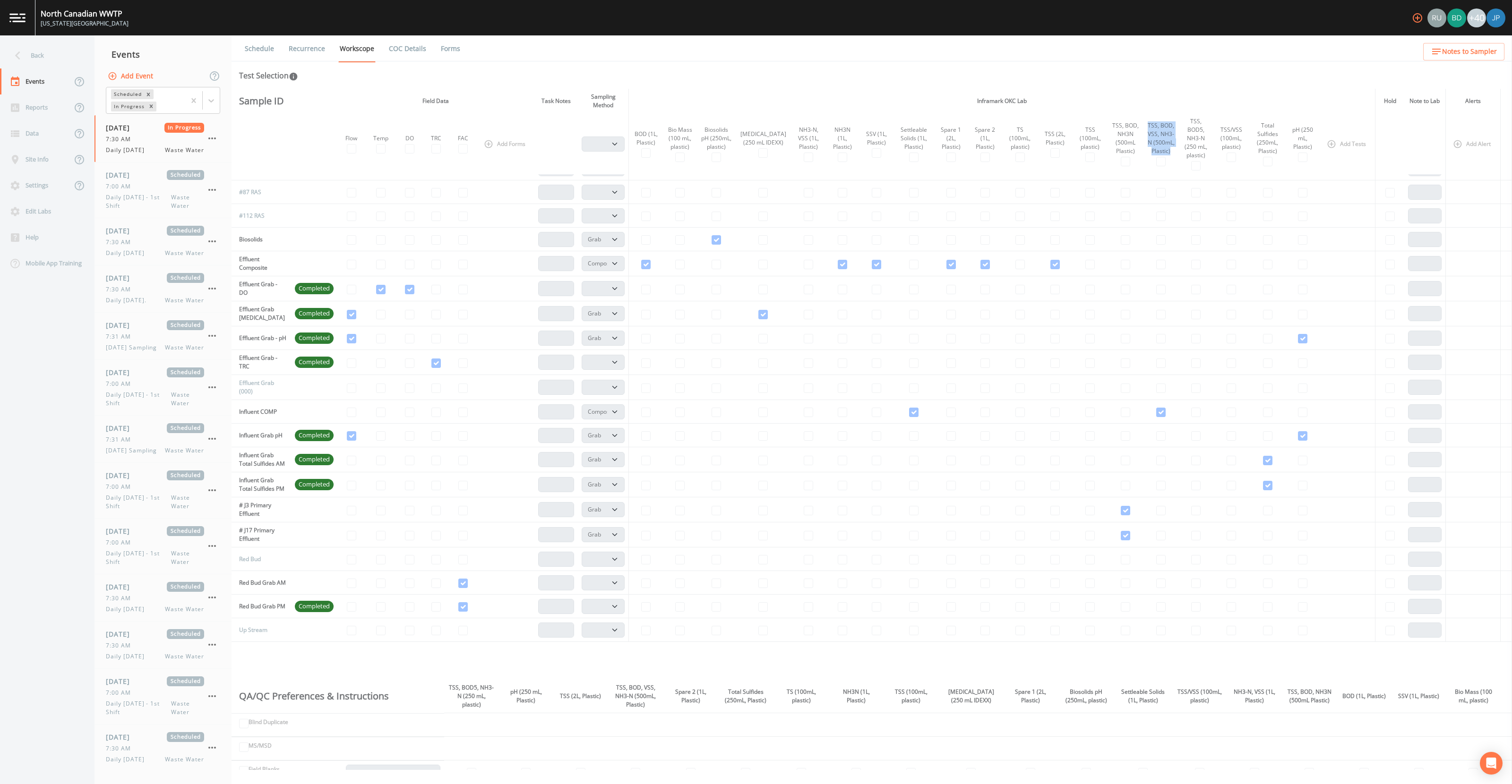
drag, startPoint x: 1140, startPoint y: 125, endPoint x: 1168, endPoint y: 152, distance: 38.9
click at [1133, 152] on th "TSS, BOD, VSS, NH3-N (500mL, Plastic)" at bounding box center [1160, 144] width 36 height 61
click at [1133, 155] on th "TSS, BOD, VSS, NH3-N (500mL, Plastic)" at bounding box center [1160, 144] width 36 height 61
drag, startPoint x: 1181, startPoint y: 118, endPoint x: 1202, endPoint y: 153, distance: 40.8
click at [1133, 153] on th "TSS, BOD5, NH3-N (250 mL, plastic)" at bounding box center [1195, 144] width 34 height 61
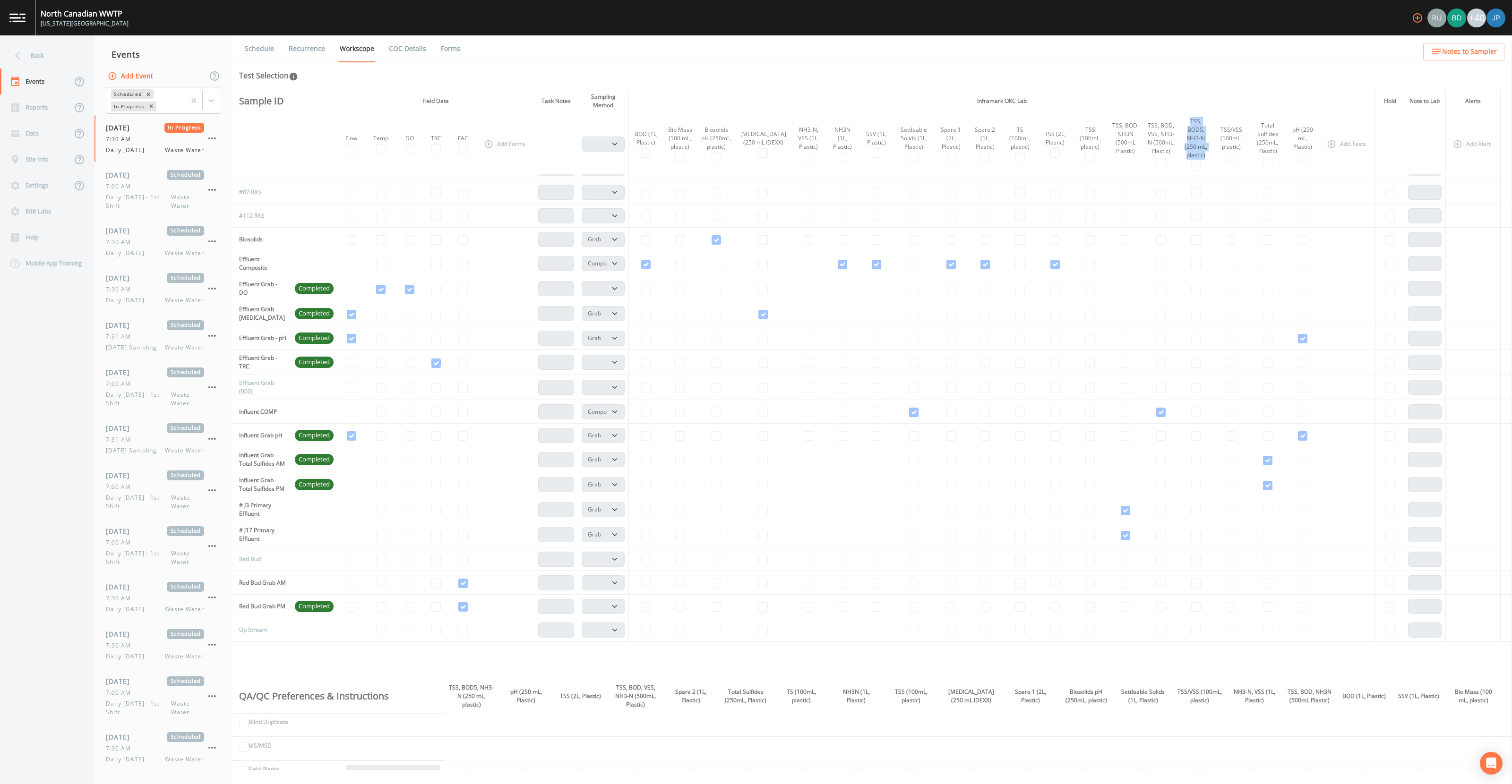
click at [1133, 158] on th "TSS, BOD5, NH3-N (250 mL, plastic)" at bounding box center [1195, 144] width 34 height 61
drag, startPoint x: 1165, startPoint y: 149, endPoint x: 1138, endPoint y: 123, distance: 37.5
click at [1133, 124] on div "TSS, BOD, VSS, NH3-N (500mL, Plastic)" at bounding box center [1160, 139] width 28 height 34
click at [1133, 129] on div "TSS, BOD, VSS, NH3-N (500mL, Plastic)" at bounding box center [1160, 139] width 28 height 34
click at [1133, 143] on div "TSS, BOD, VSS, NH3-N (500mL, Plastic)" at bounding box center [1160, 139] width 28 height 34
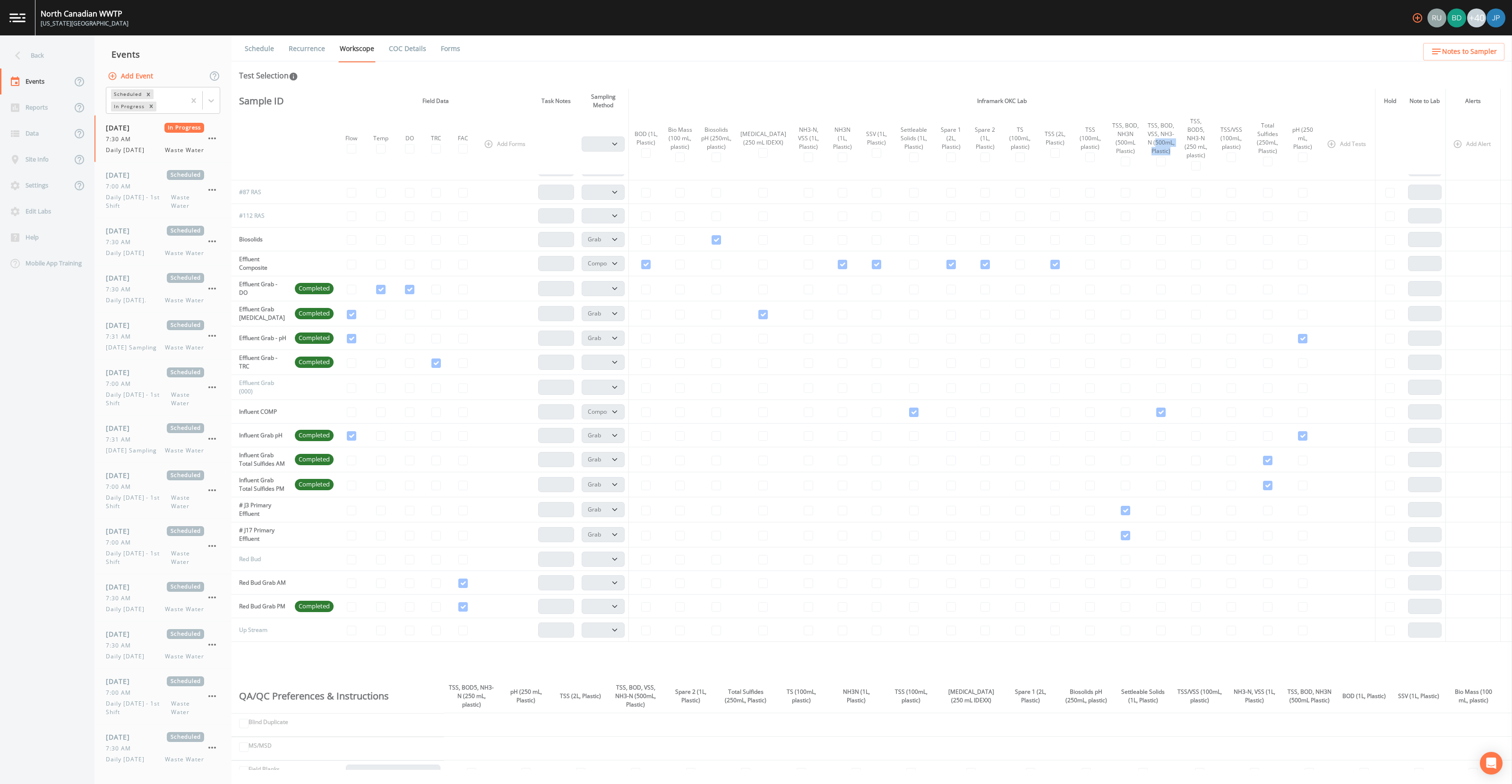
drag, startPoint x: 1147, startPoint y: 143, endPoint x: 1163, endPoint y: 150, distance: 17.5
click at [1133, 149] on div "TSS, BOD, VSS, NH3-N (500mL, Plastic)" at bounding box center [1160, 139] width 28 height 34
click at [1133, 152] on div "TSS, BOD, VSS, NH3-N (500mL, Plastic)" at bounding box center [1160, 139] width 28 height 34
drag, startPoint x: 1159, startPoint y: 150, endPoint x: 1146, endPoint y: 139, distance: 17.0
click at [1133, 139] on div "TSS, BOD, VSS, NH3-N (500mL, Plastic)" at bounding box center [1160, 139] width 28 height 34
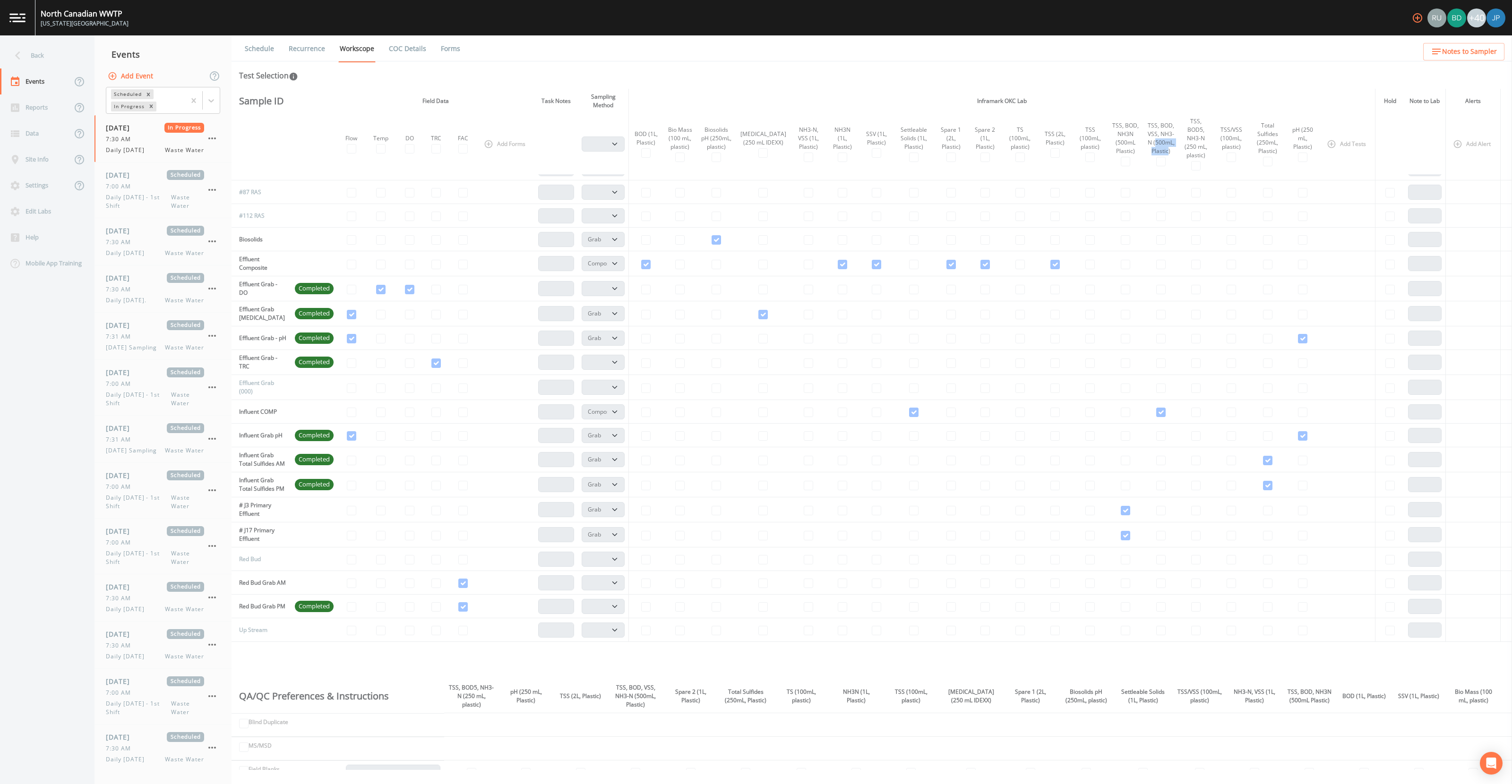
click at [1133, 144] on div "TSS, BOD, VSS, NH3-N (500mL, Plastic)" at bounding box center [1160, 139] width 28 height 34
click at [1133, 143] on div "TSS, BOD, VSS, NH3-N (500mL, Plastic)" at bounding box center [1160, 139] width 28 height 34
drag, startPoint x: 1147, startPoint y: 142, endPoint x: 1160, endPoint y: 150, distance: 15.3
click at [1133, 150] on div "TSS, BOD, VSS, NH3-N (500mL, Plastic)" at bounding box center [1160, 139] width 28 height 34
click at [1133, 150] on div "TSS, BOD, VSS, NH3-N (500mL, Plastic)" at bounding box center [1160, 139] width 28 height 34
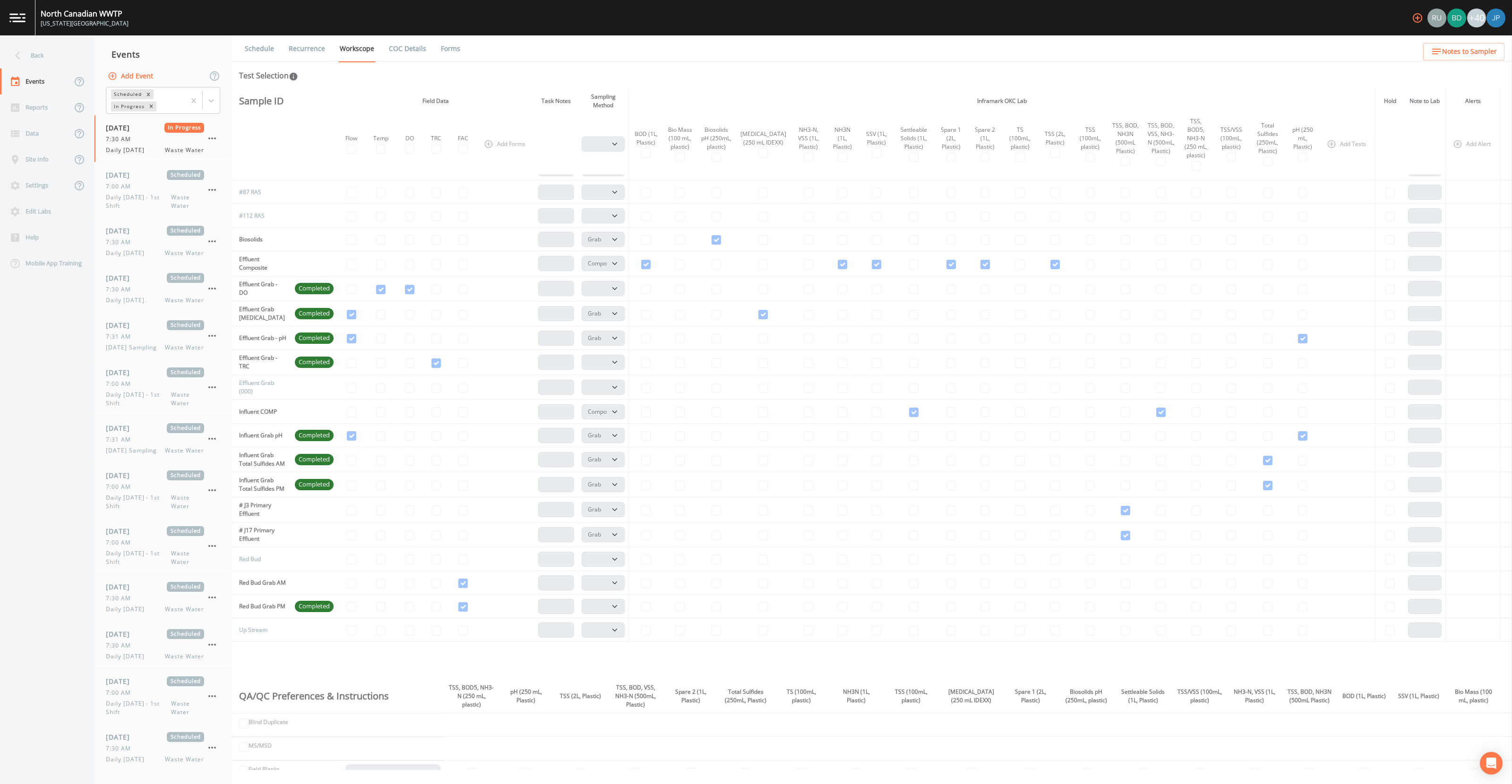
click at [1133, 152] on div "TSS, BOD, VSS, NH3-N (500mL, Plastic)" at bounding box center [1160, 139] width 28 height 34
drag, startPoint x: 1164, startPoint y: 150, endPoint x: 1145, endPoint y: 142, distance: 20.6
click at [1133, 142] on div "TSS, BOD, VSS, NH3-N (500mL, Plastic)" at bounding box center [1160, 139] width 28 height 34
click at [1133, 145] on div "TSS, BOD, VSS, NH3-N (500mL, Plastic)" at bounding box center [1160, 139] width 28 height 34
click at [1125, 65] on div "Schedule Recurrence Workscope COC Details Forms Test Selection This event has b…" at bounding box center [871, 410] width 1280 height 748
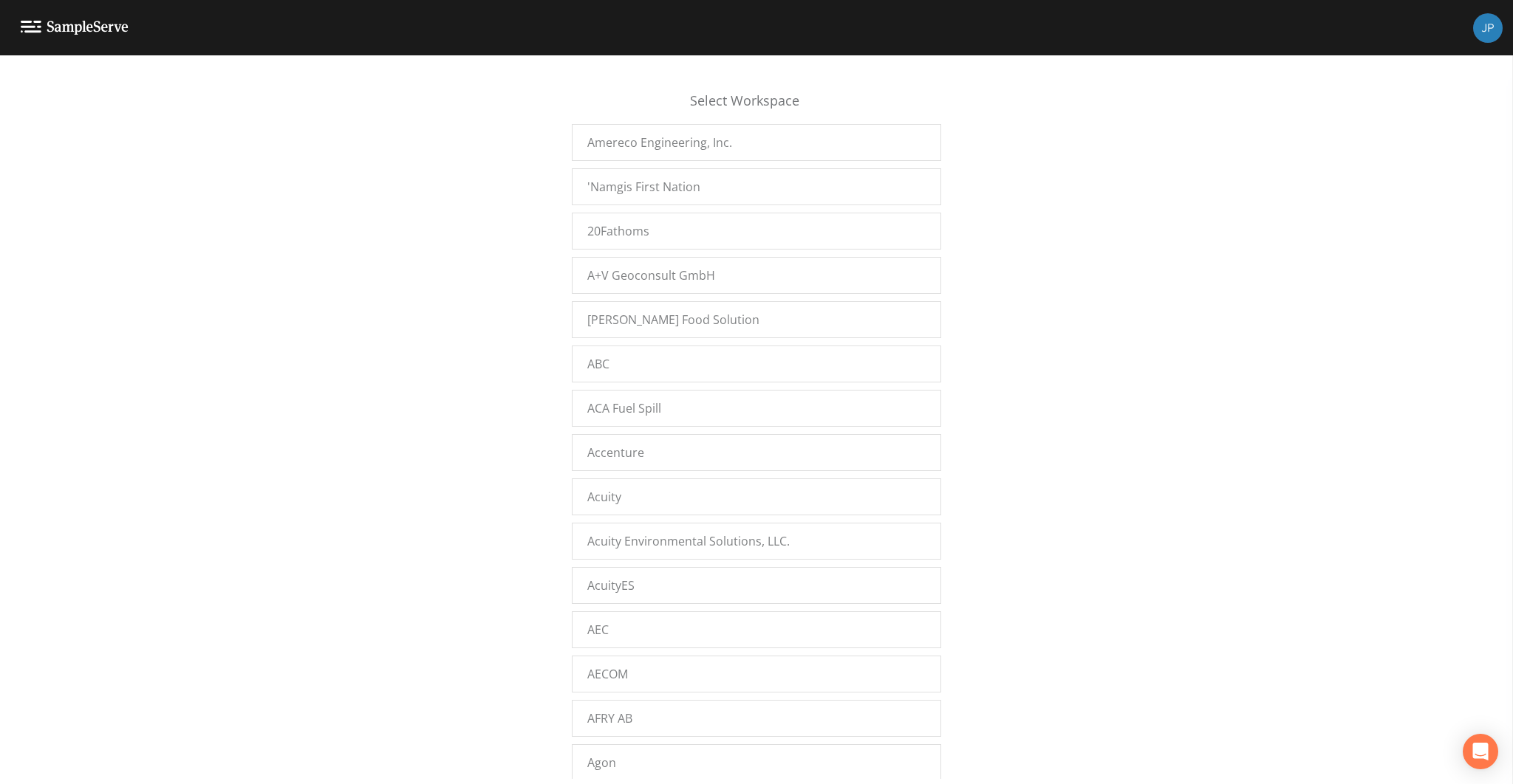
click at [499, 183] on div "Select Workspace Amereco Engineering, Inc. 'Namgis First Nation 20Fathoms A+V G…" at bounding box center [756, 423] width 1513 height 710
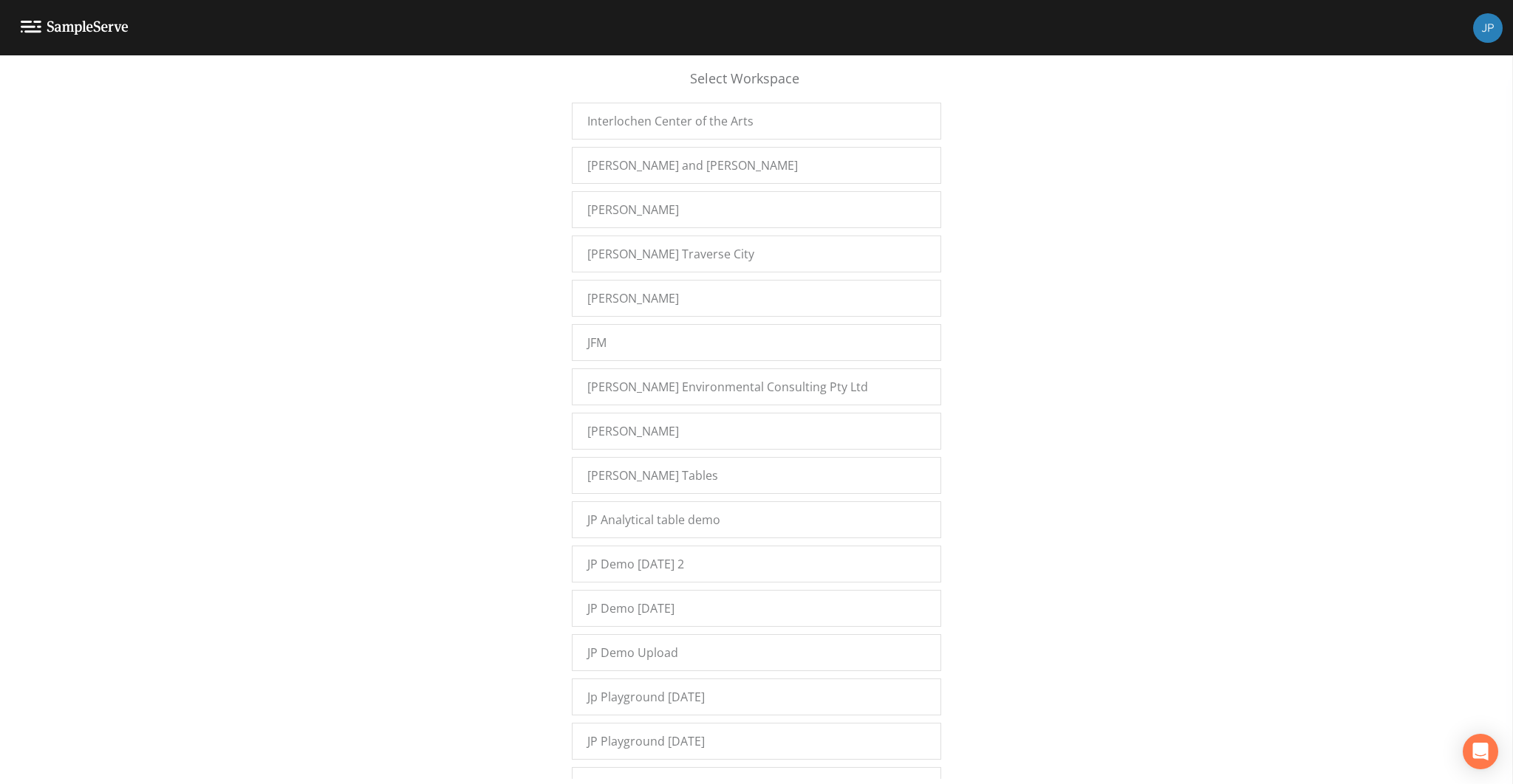
click at [427, 368] on div "Select Workspace Amereco Engineering, Inc. 'Namgis First Nation 20Fathoms A+V G…" at bounding box center [756, 423] width 1513 height 710
click at [1008, 215] on div "Select Workspace Amereco Engineering, Inc. 'Namgis First Nation 20Fathoms A+V G…" at bounding box center [756, 423] width 1513 height 710
click at [1013, 202] on div "Select Workspace Amereco Engineering, Inc. 'Namgis First Nation 20Fathoms A+V G…" at bounding box center [756, 423] width 1513 height 710
click at [1149, 201] on div "Select Workspace Amereco Engineering, Inc. 'Namgis First Nation 20Fathoms A+V G…" at bounding box center [756, 423] width 1513 height 710
click at [430, 292] on div "Select Workspace Amereco Engineering, Inc. 'Namgis First Nation 20Fathoms A+V G…" at bounding box center [756, 423] width 1513 height 710
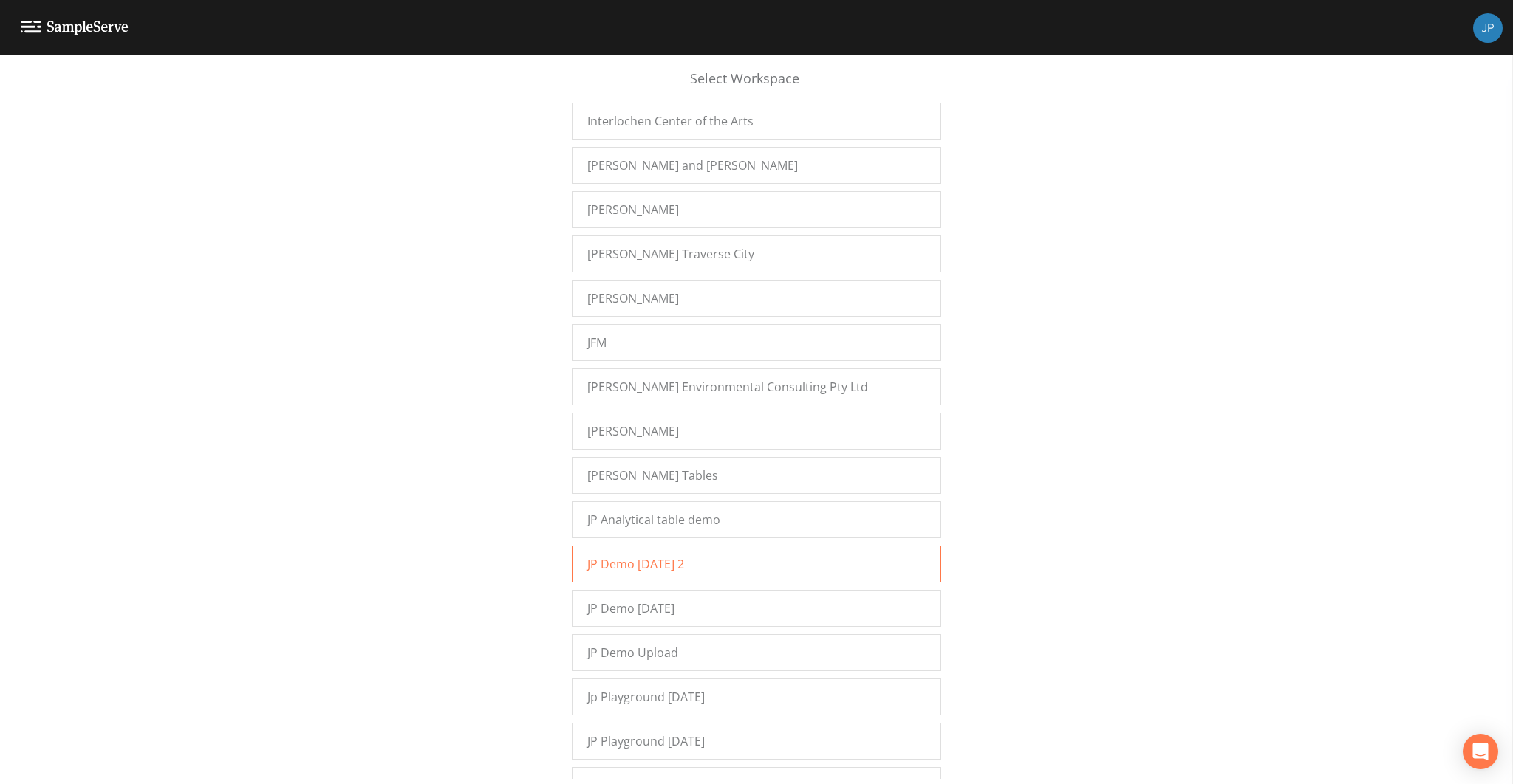
click at [726, 546] on div "JP Demo [DATE] 2" at bounding box center [756, 564] width 370 height 37
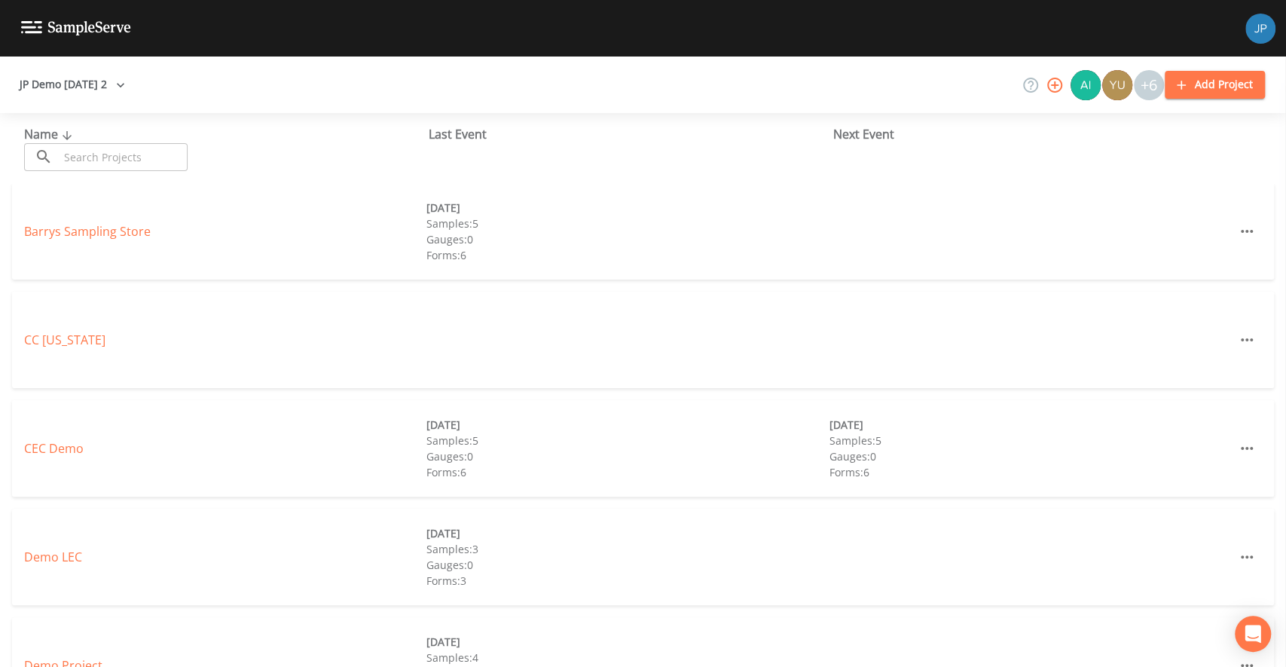
click at [382, 177] on div "Name ​ ​ Last Event Next Event" at bounding box center [643, 148] width 1286 height 70
click at [115, 234] on link "Barrys Sampling Store" at bounding box center [87, 231] width 127 height 17
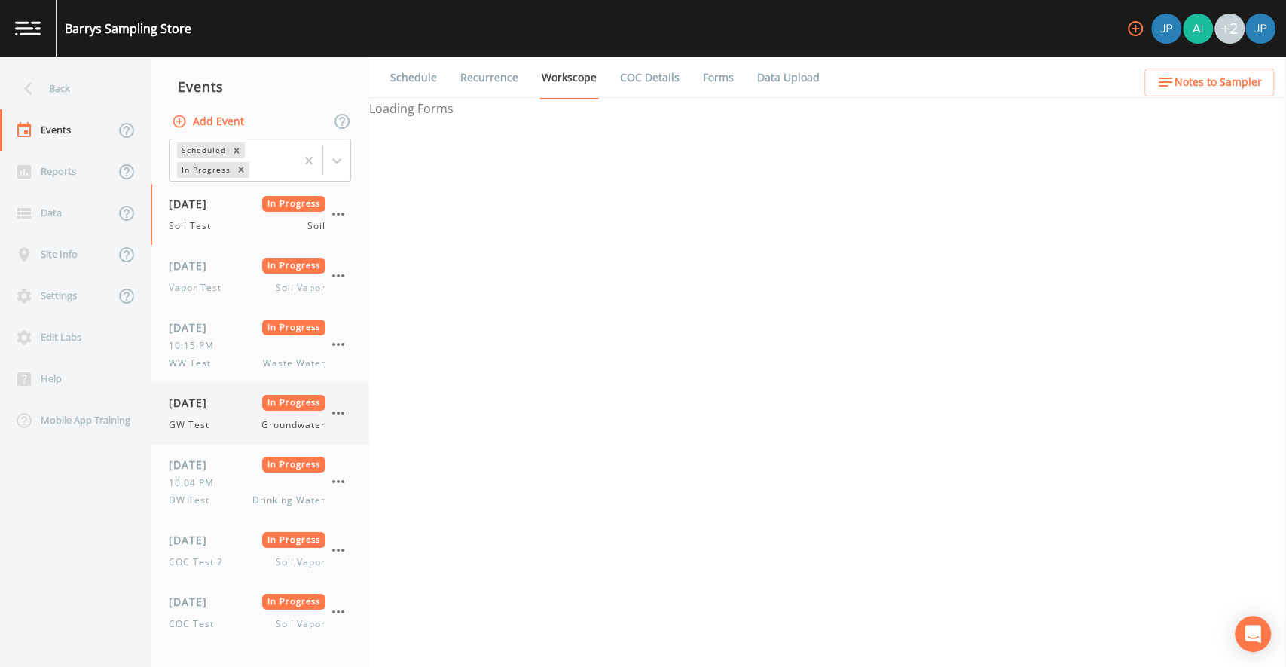
scroll to position [196, 0]
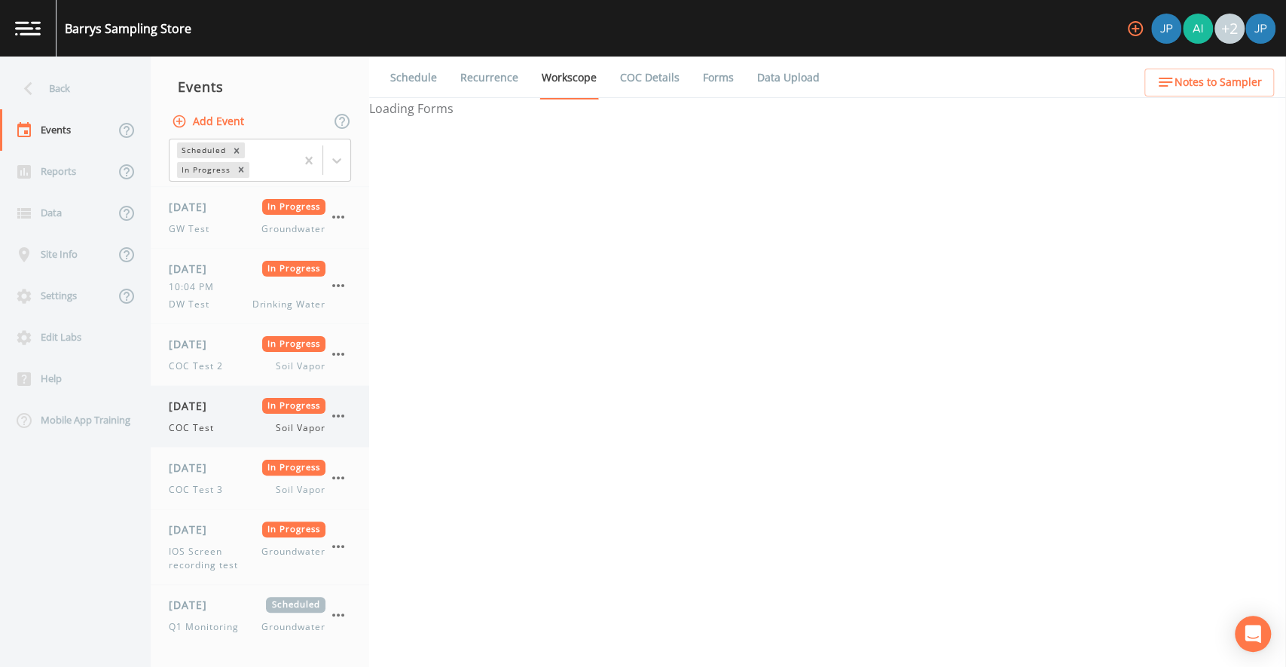
select select "81f74fd7-e6e8-40d9-9112-20912b776671"
select select "bd59903d-d878-48f2-a48b-25dbed2cbb1f"
select select "81f74fd7-e6e8-40d9-9112-20912b776671"
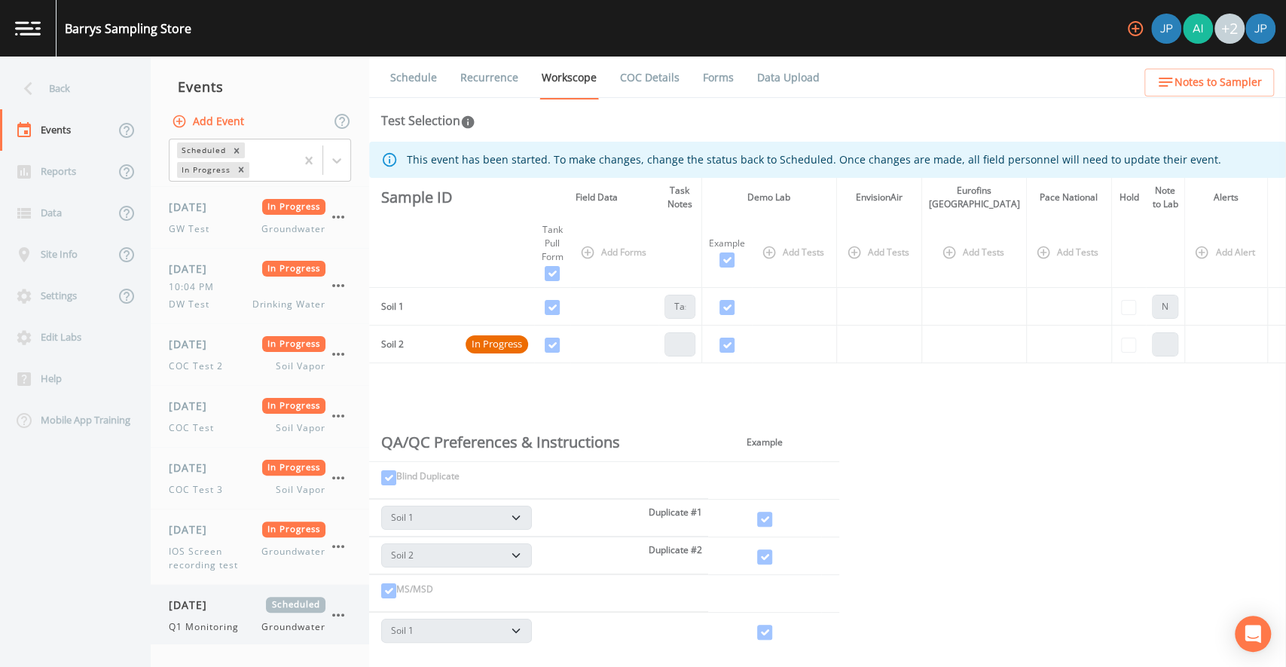
click at [218, 608] on span "08/13/2025" at bounding box center [193, 605] width 49 height 16
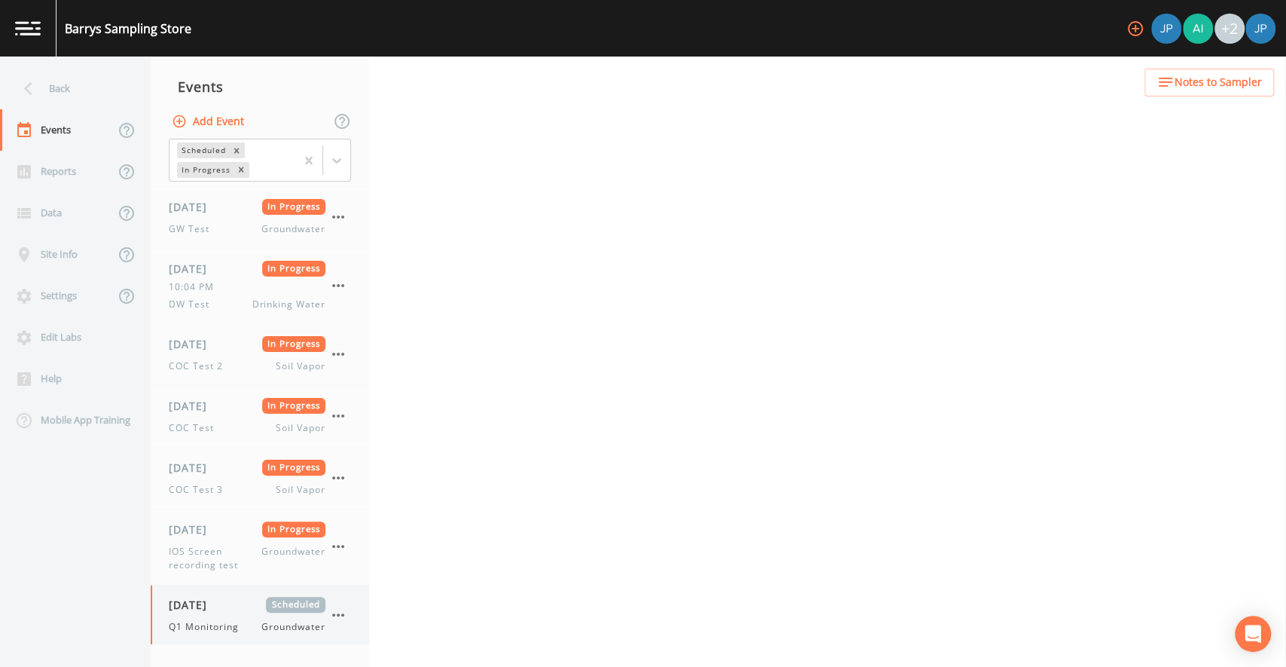
select select "4f082be6-97a7-4f70-a81f-c26a4e896ad7"
select select "0b1af911-289b-4d7b-9fdf-156f6d27a2cf"
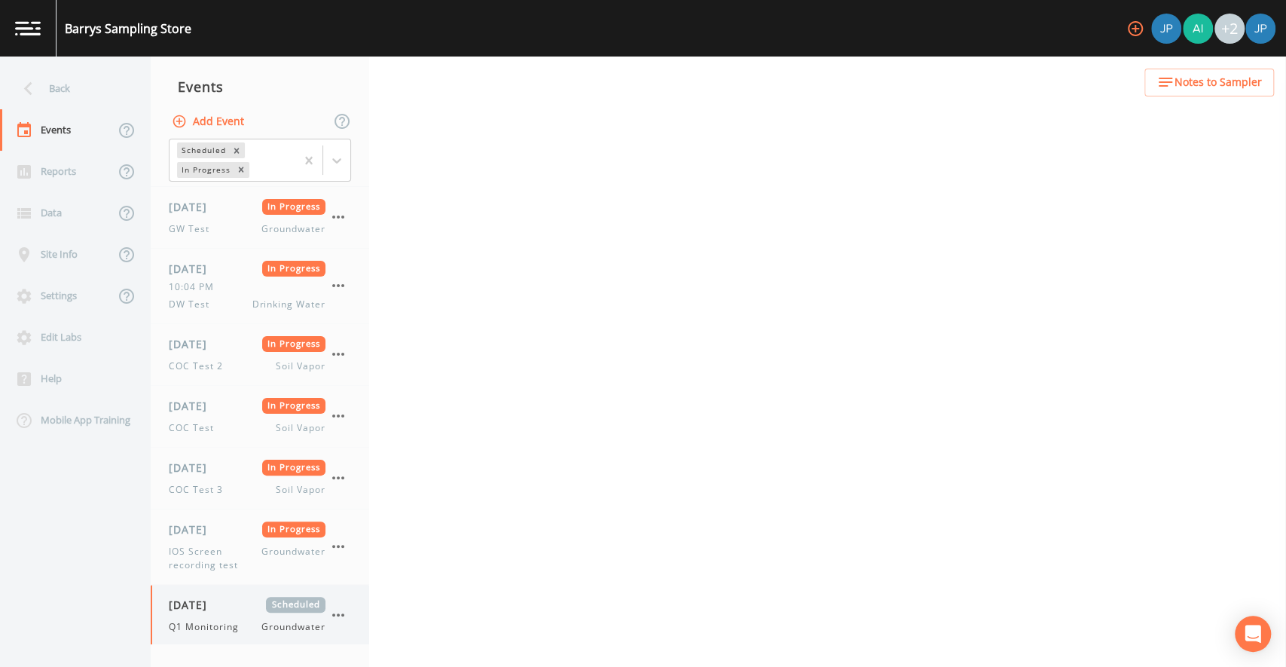
select select "9208be22-e455-44b3-8386-2602b68b6194"
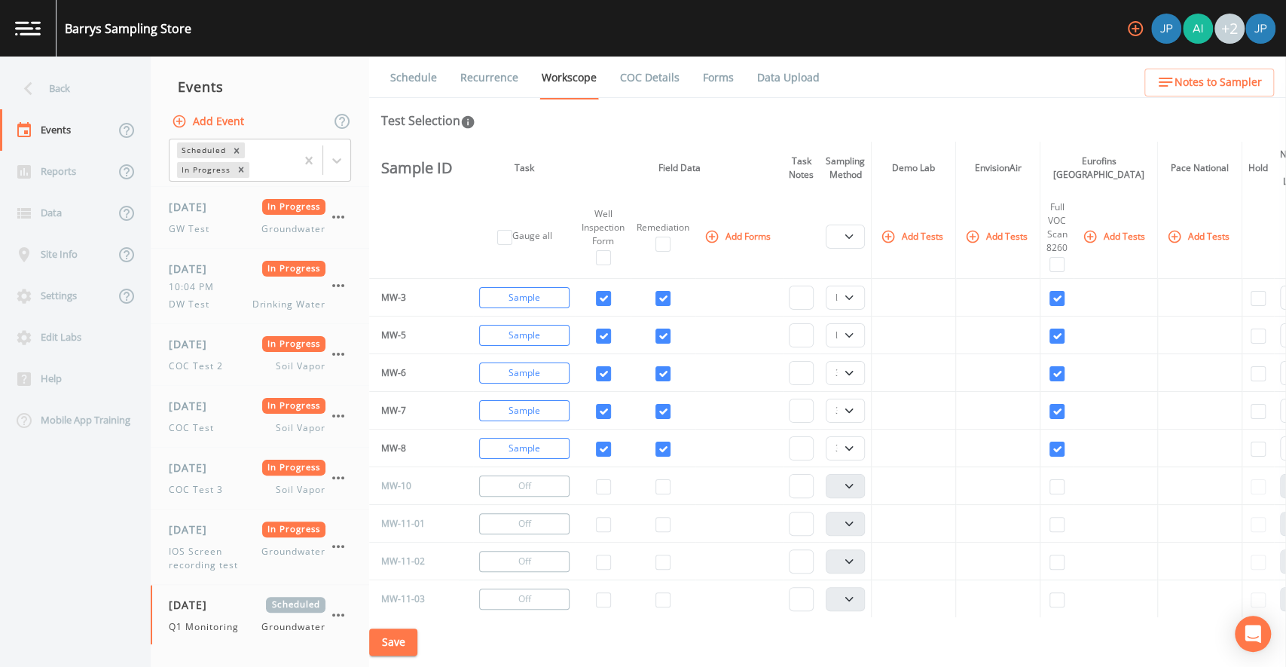
click at [780, 42] on div "Barrys Sampling Store +2" at bounding box center [643, 28] width 1286 height 57
